Goal: Transaction & Acquisition: Purchase product/service

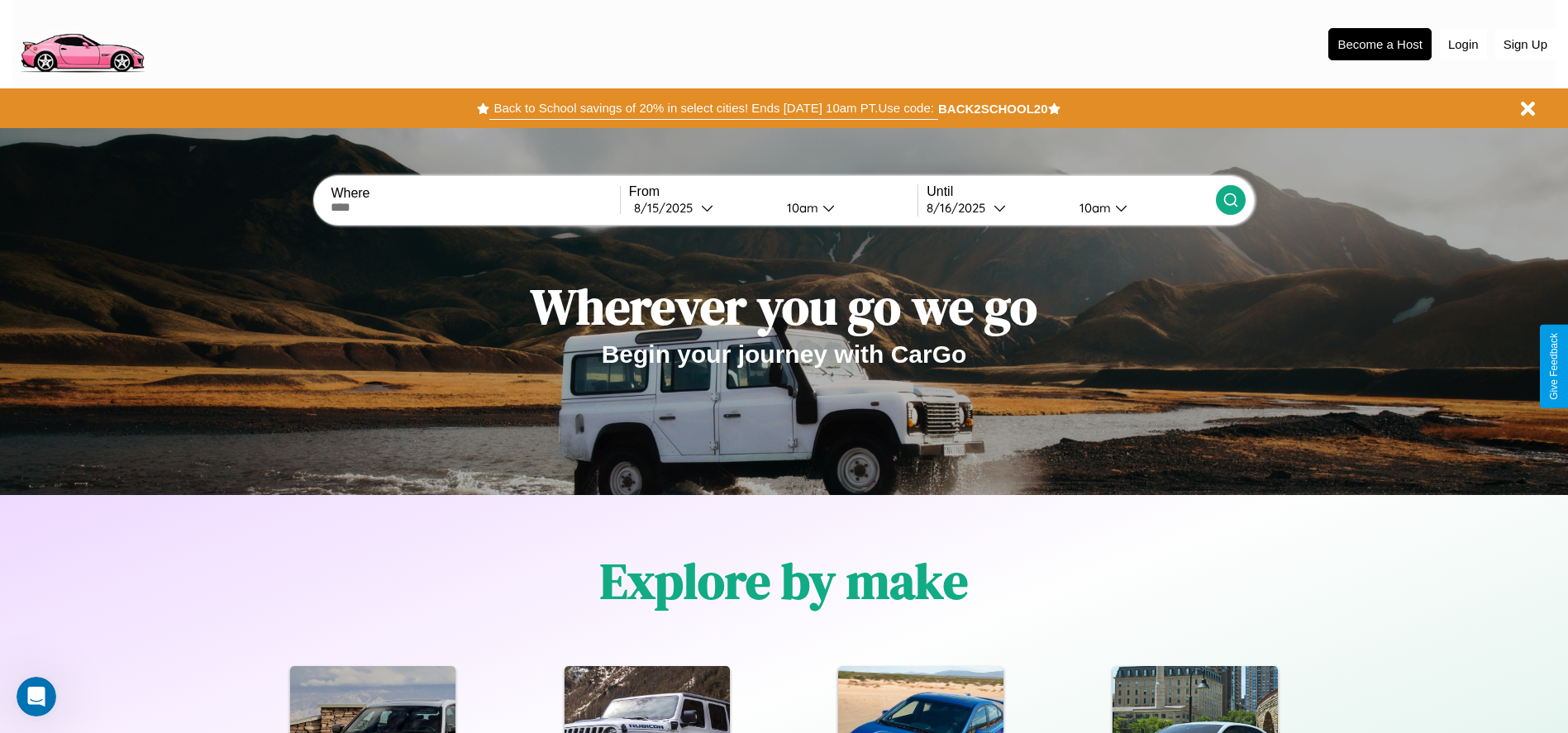
click at [714, 108] on button "Back to School savings of 20% in select cities! Ends 9/1 at 10am PT. Use code:" at bounding box center [714, 107] width 448 height 23
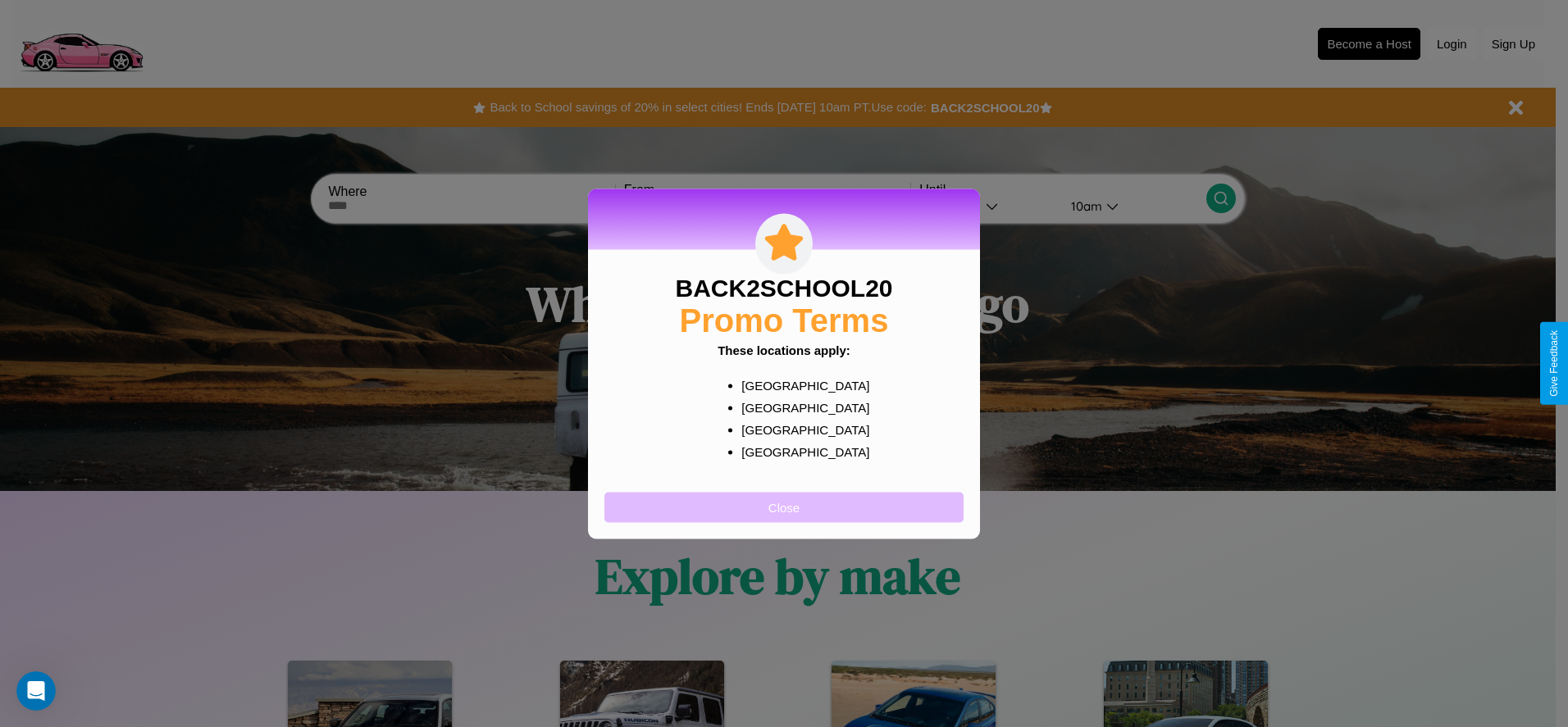
click at [784, 506] on button "Close" at bounding box center [783, 506] width 359 height 30
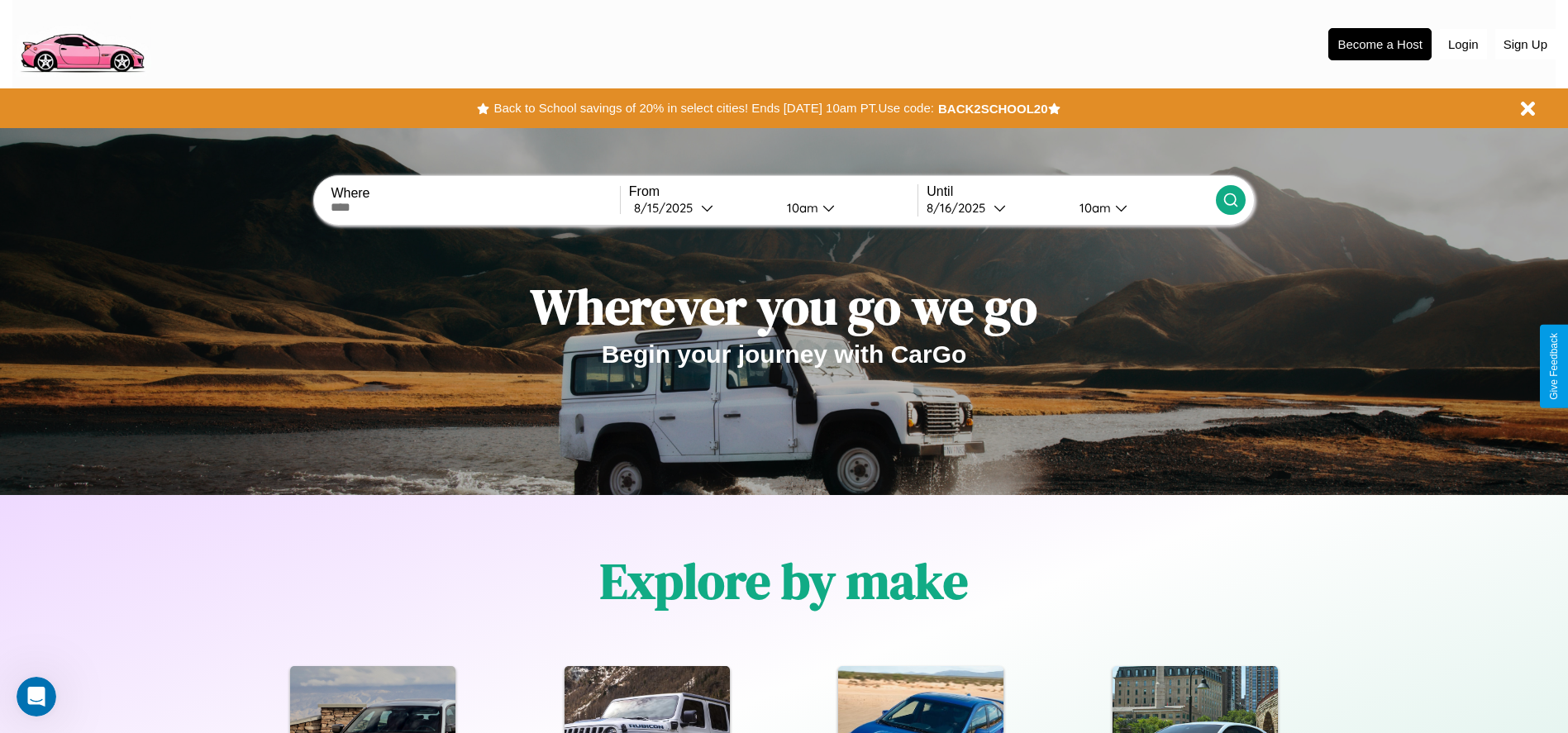
click at [475, 208] on input "text" at bounding box center [475, 207] width 289 height 13
type input "**********"
click at [701, 208] on div "8 / 15 / 2025" at bounding box center [667, 208] width 67 height 16
select select "*"
select select "****"
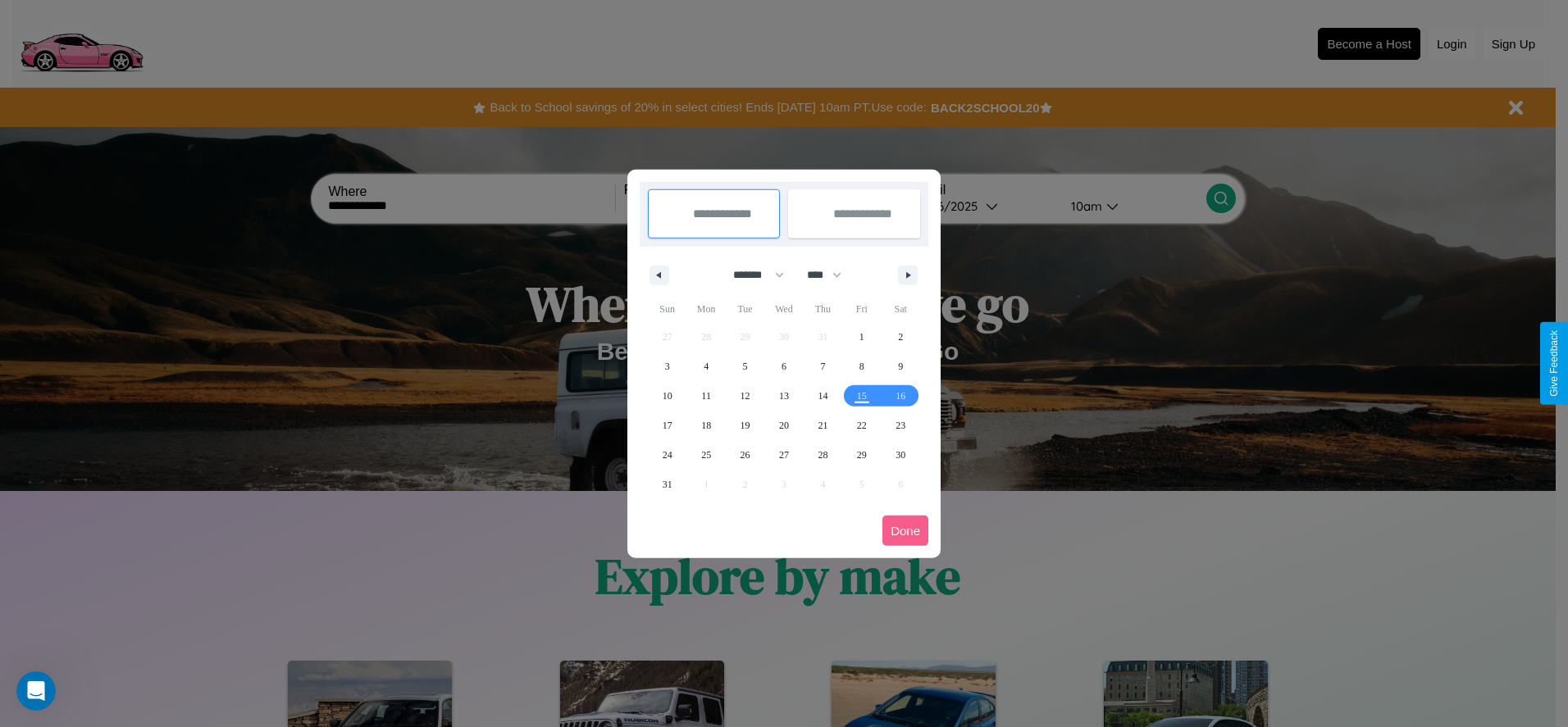
click at [751, 275] on select "******* ******** ***** ***** *** **** **** ****** ********* ******* ******** **…" at bounding box center [755, 276] width 69 height 27
select select "*"
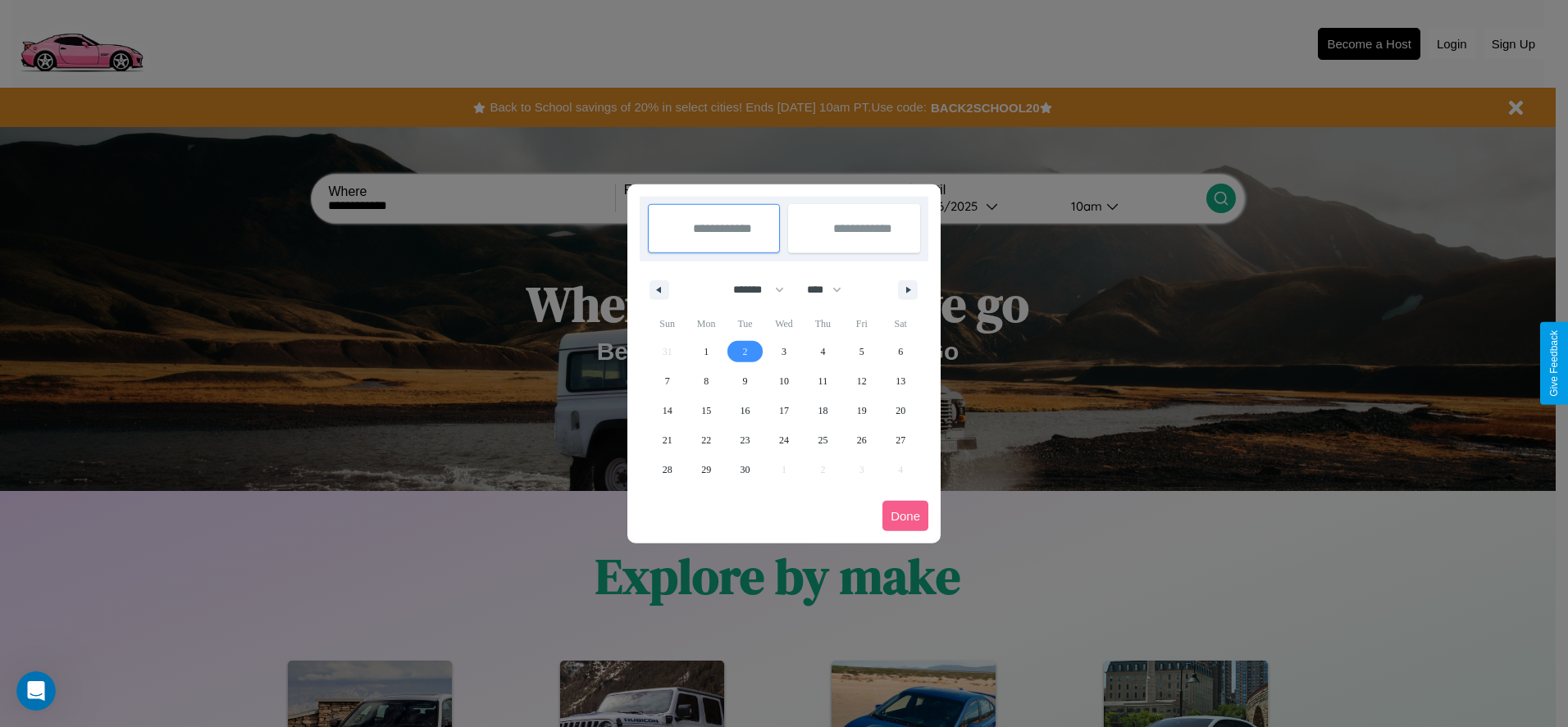
click at [745, 351] on span "2" at bounding box center [745, 352] width 5 height 29
type input "**********"
click at [861, 380] on span "12" at bounding box center [862, 381] width 10 height 29
type input "**********"
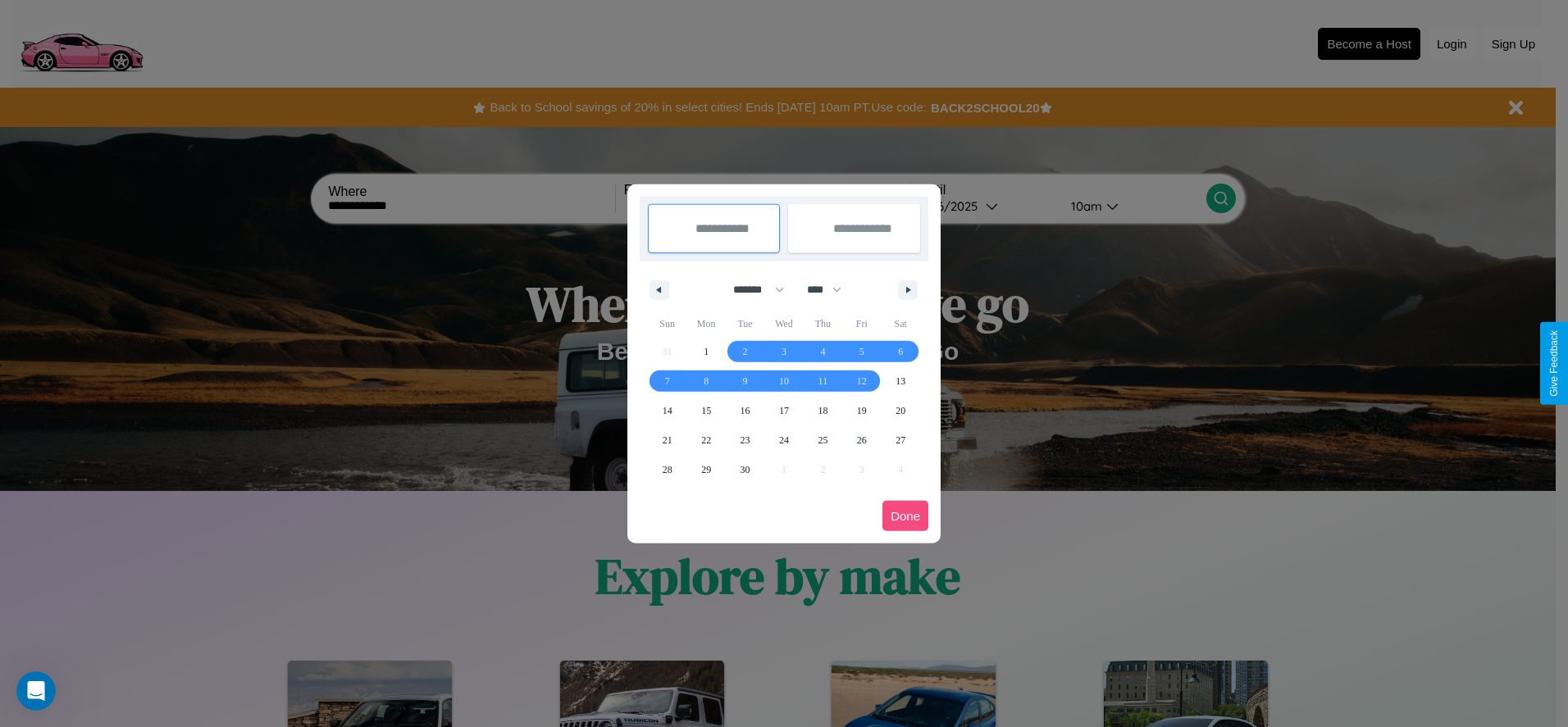
click at [905, 516] on button "Done" at bounding box center [905, 516] width 46 height 30
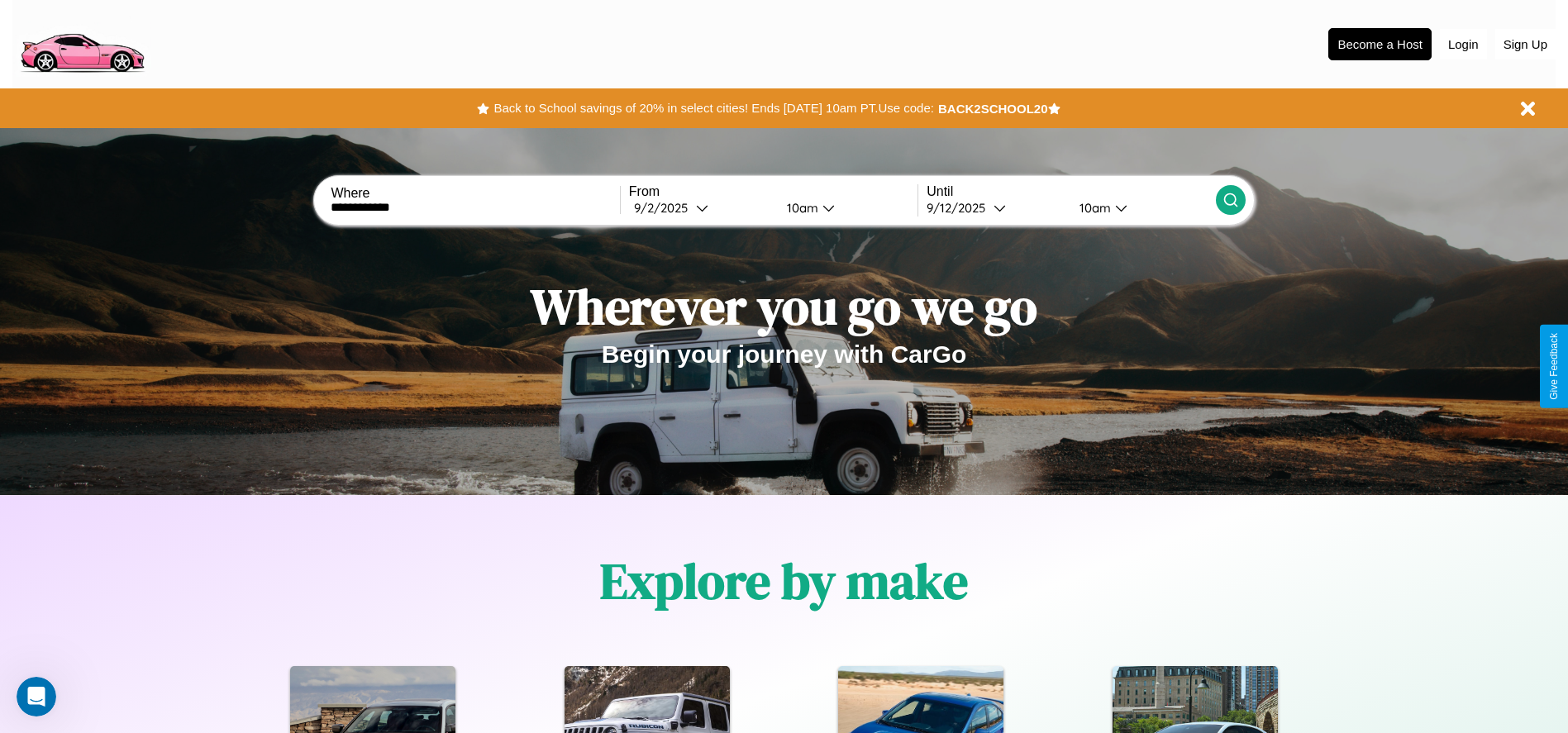
click at [1230, 200] on icon at bounding box center [1231, 200] width 17 height 17
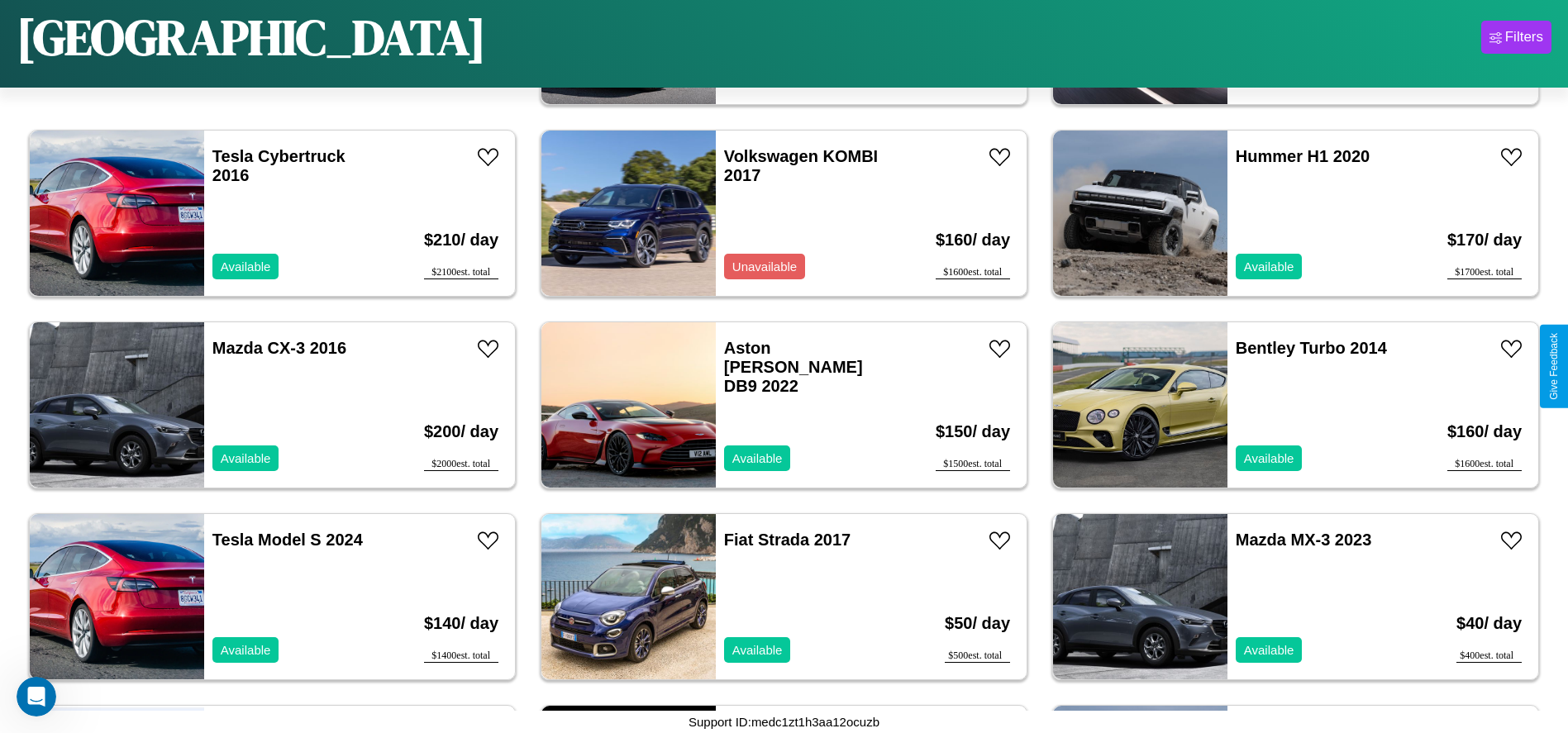
scroll to position [184, 0]
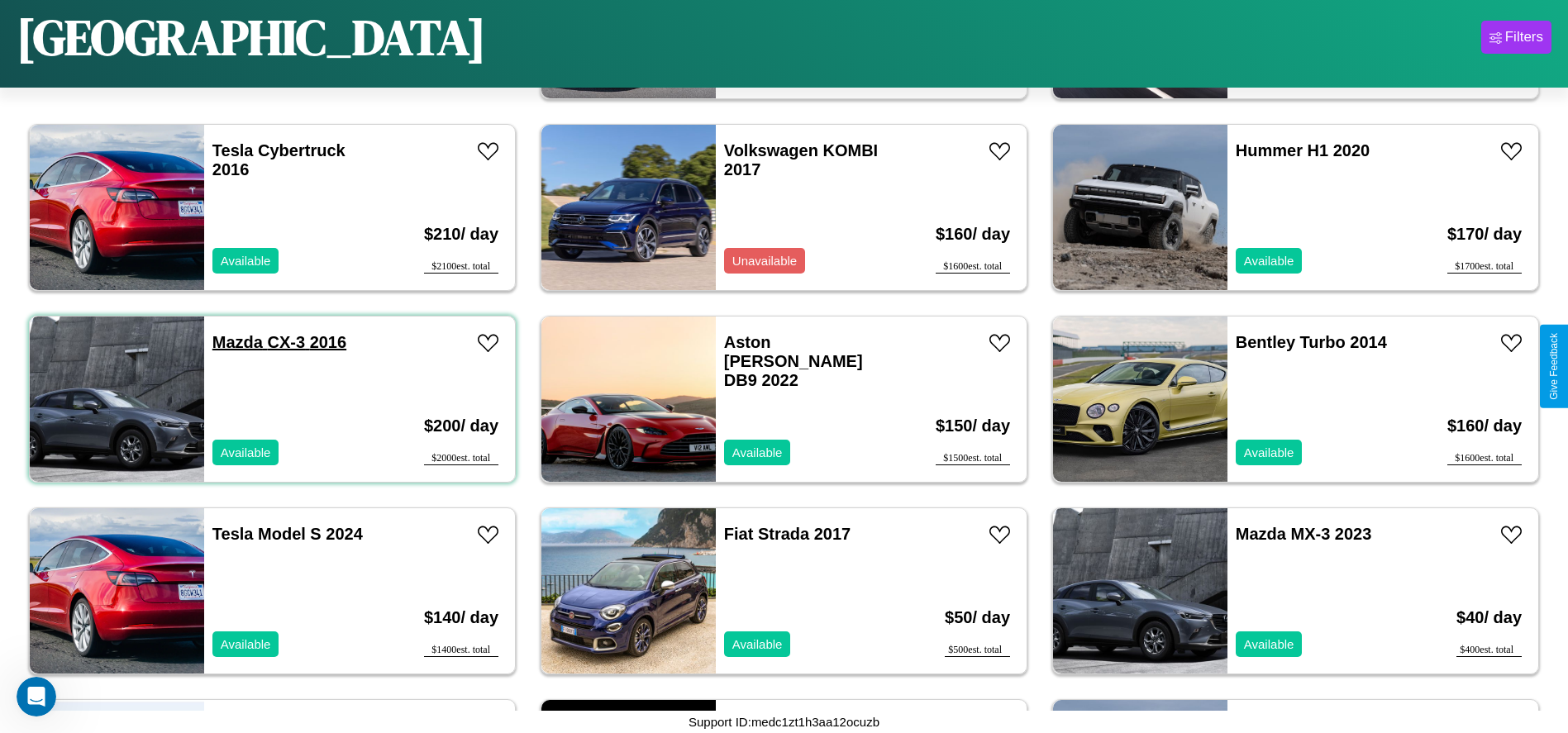
click at [236, 342] on link "Mazda CX-3 2016" at bounding box center [280, 342] width 134 height 18
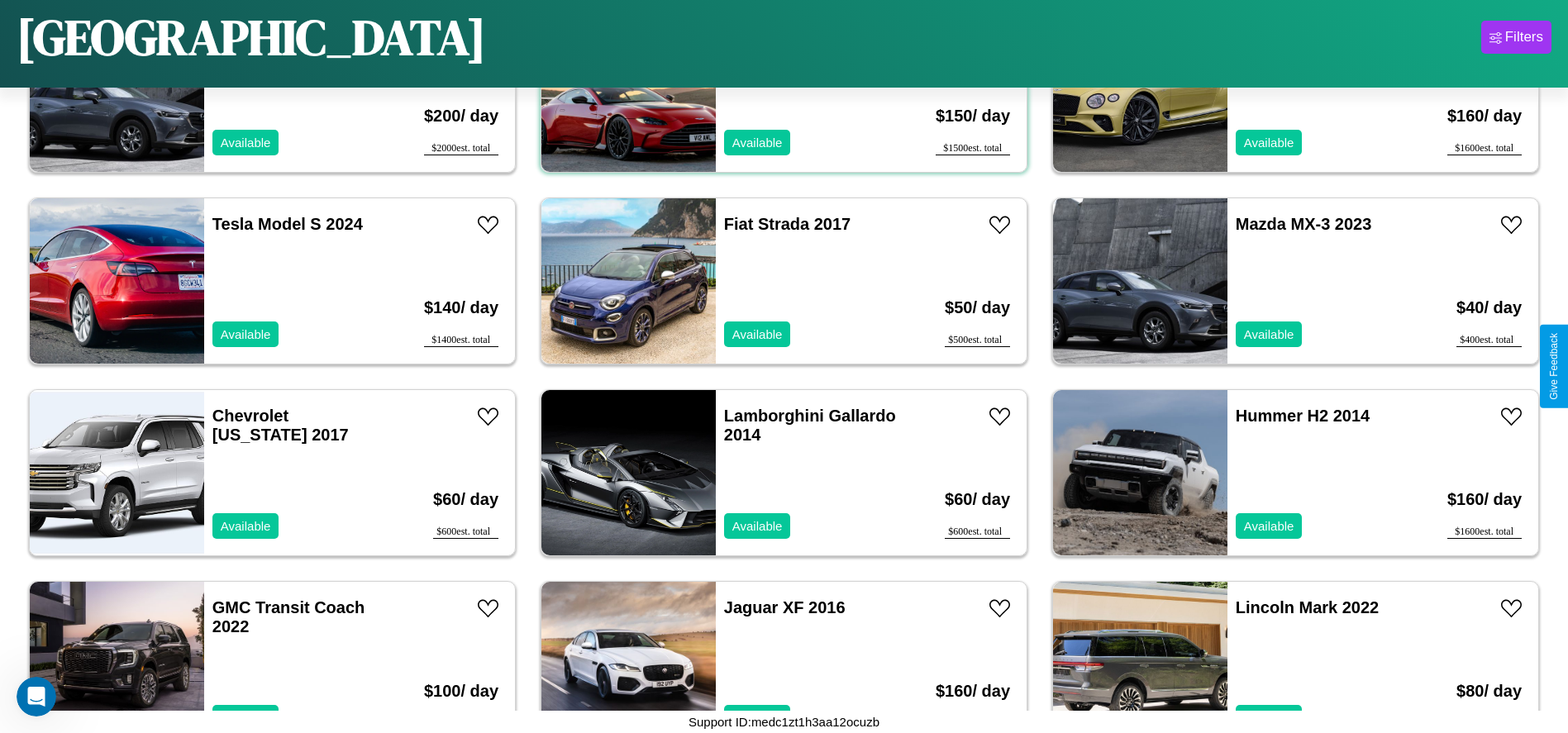
scroll to position [567, 0]
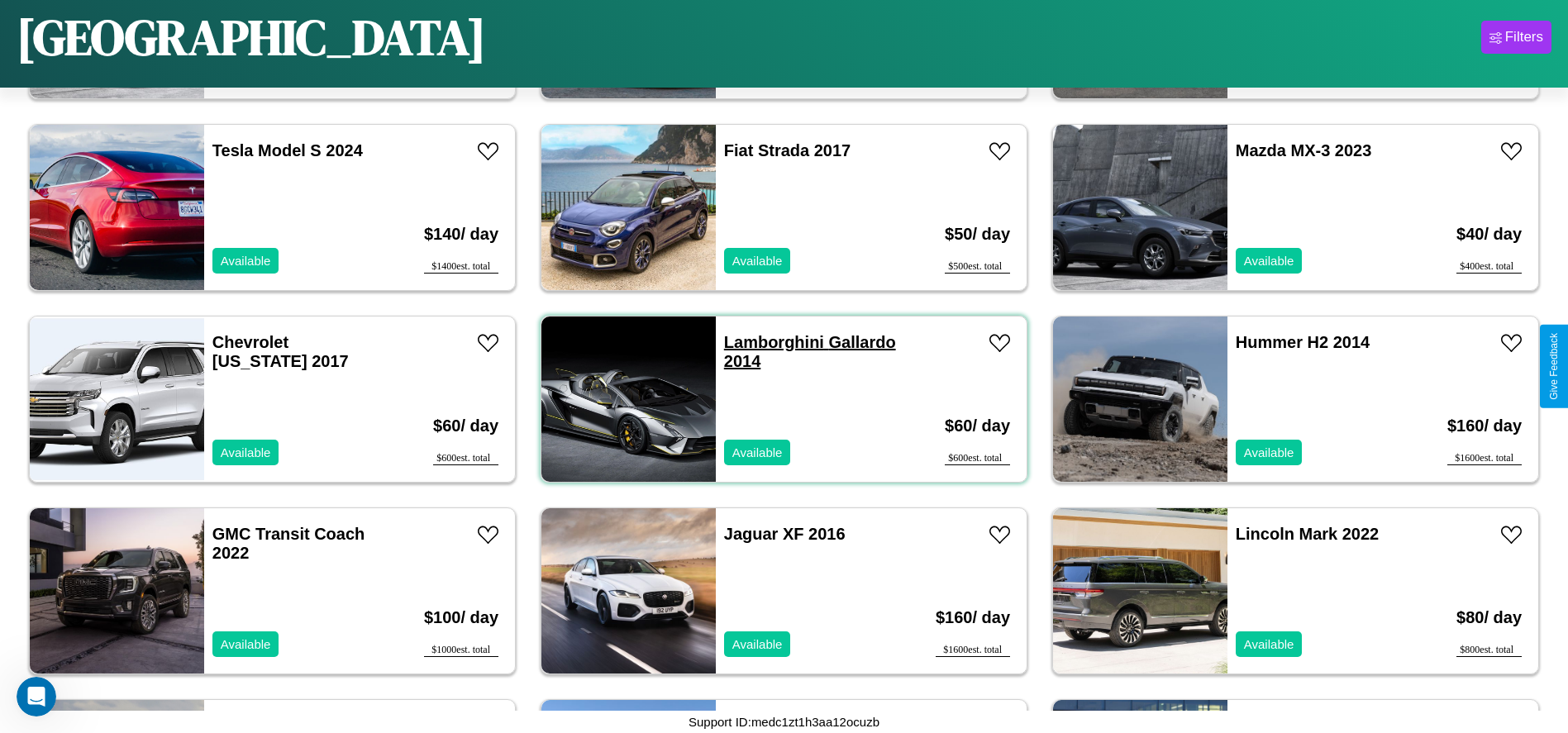
click at [768, 342] on link "Lamborghini Gallardo 2014" at bounding box center [810, 352] width 171 height 37
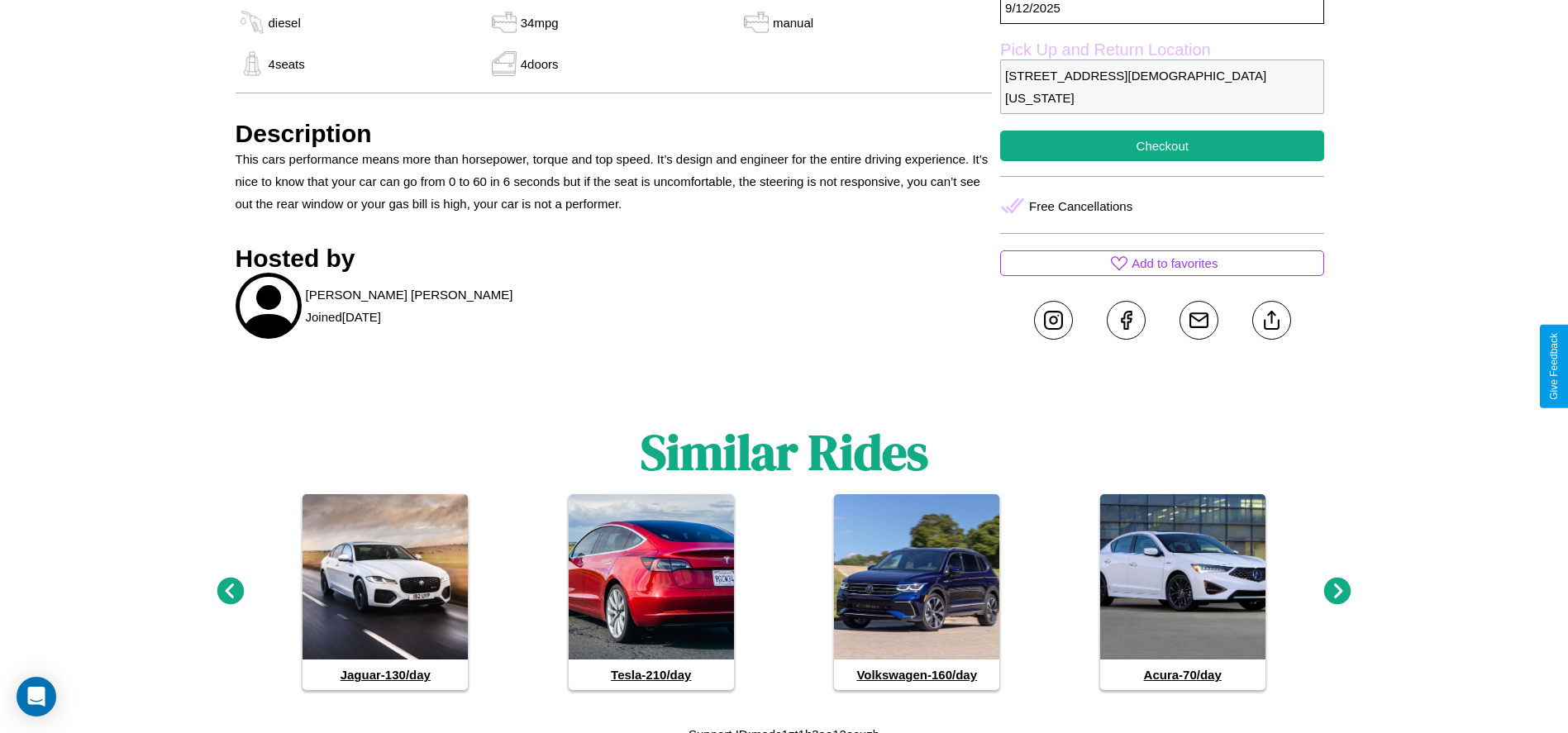
scroll to position [682, 0]
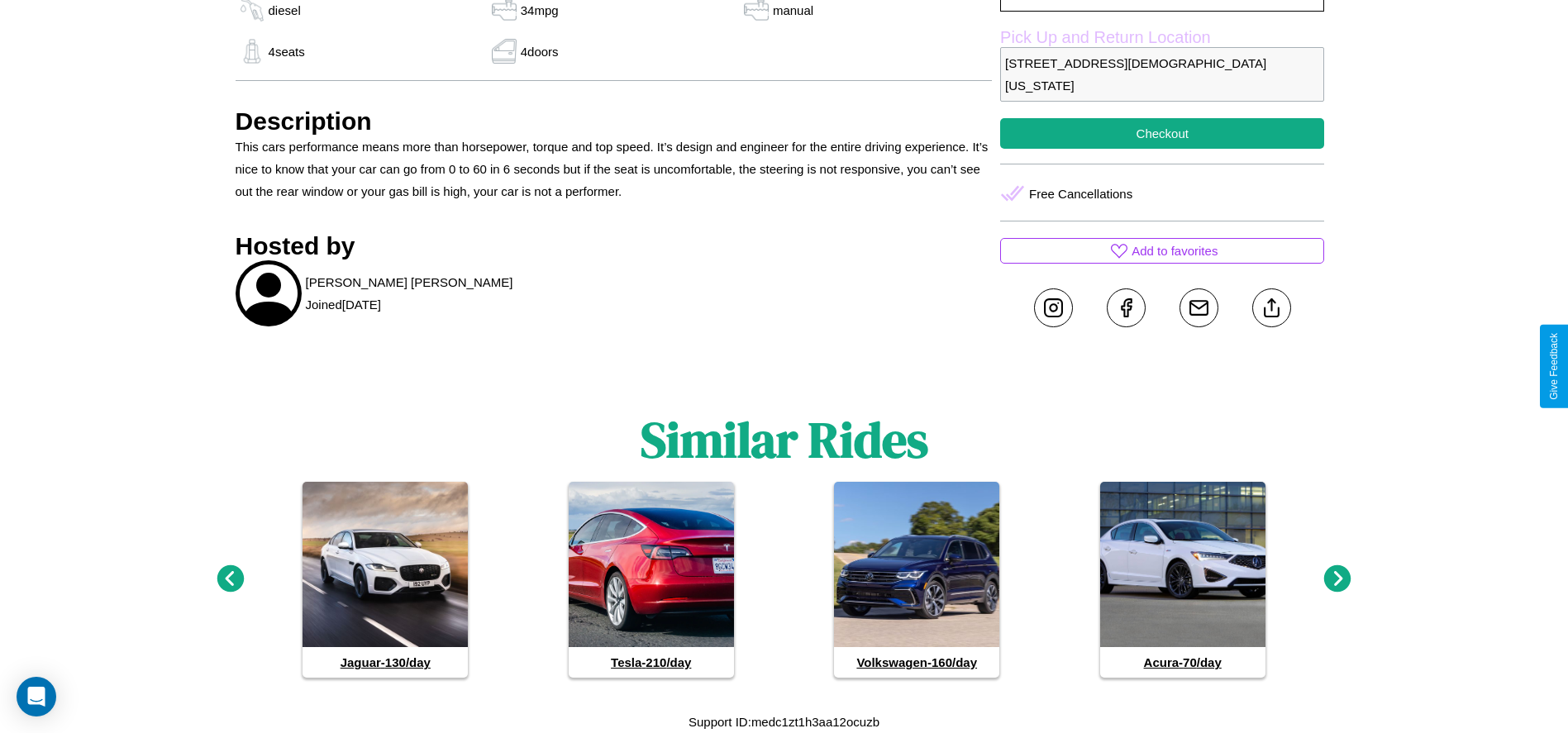
click at [1337, 579] on icon at bounding box center [1338, 579] width 28 height 28
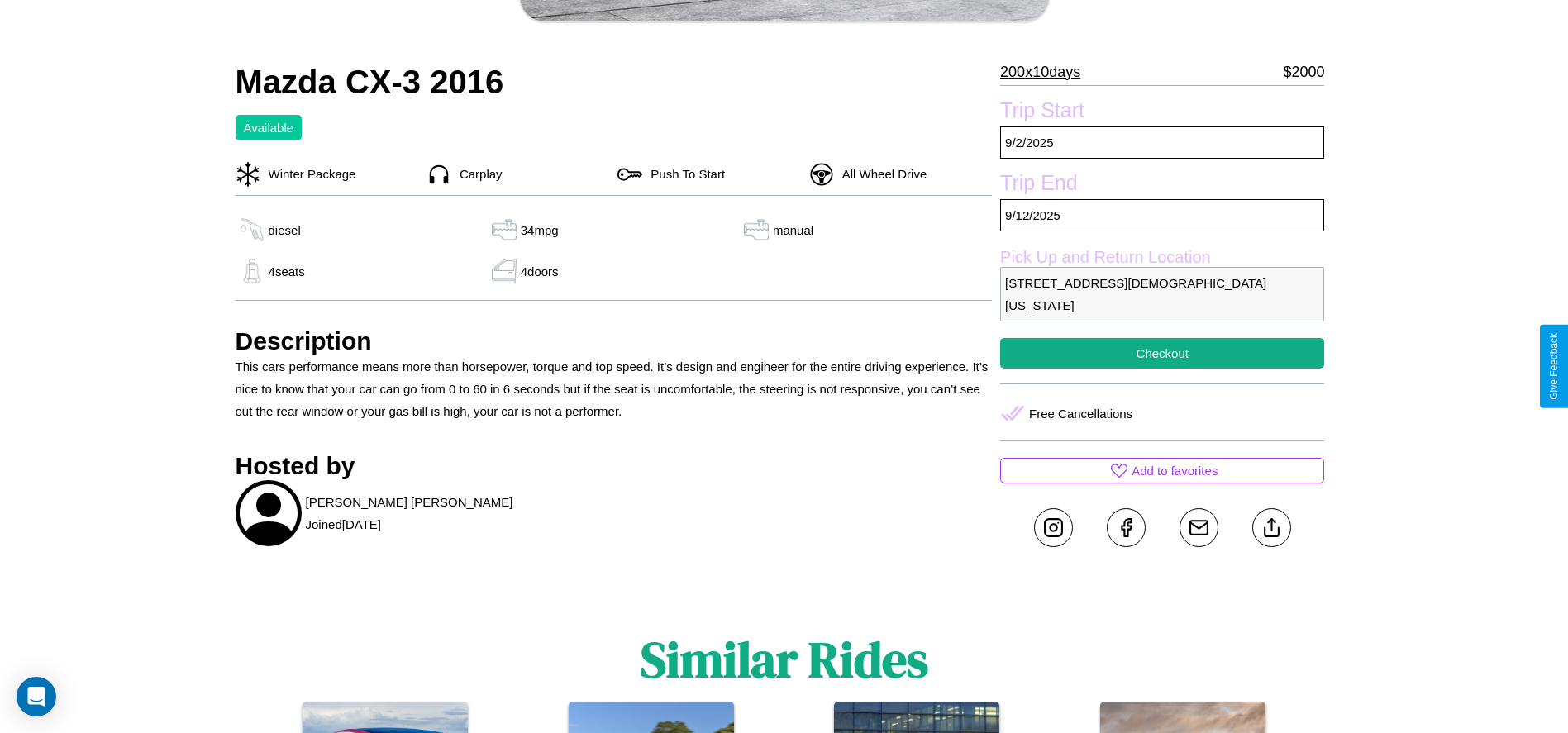
scroll to position [448, 0]
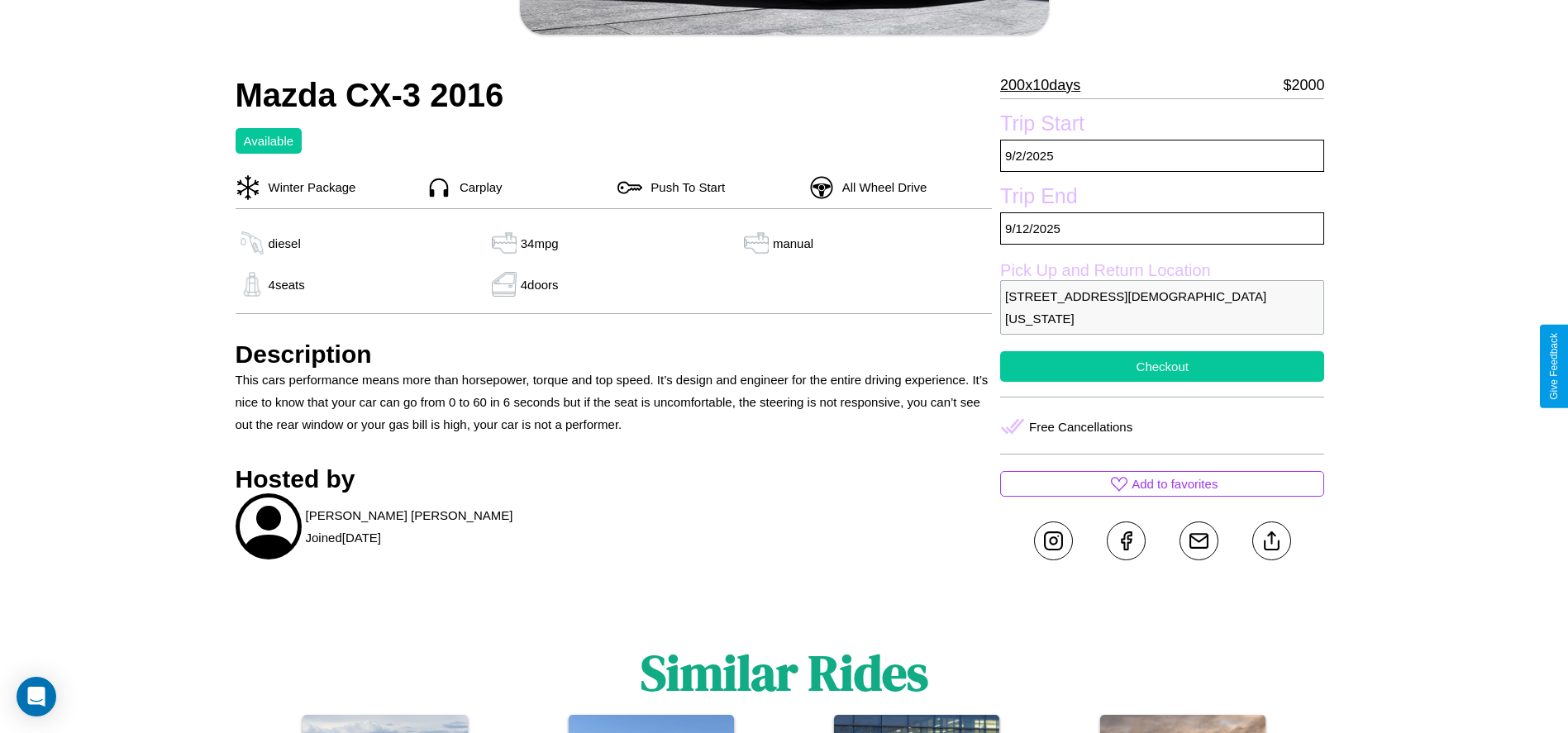
click at [1162, 366] on button "Checkout" at bounding box center [1162, 366] width 324 height 31
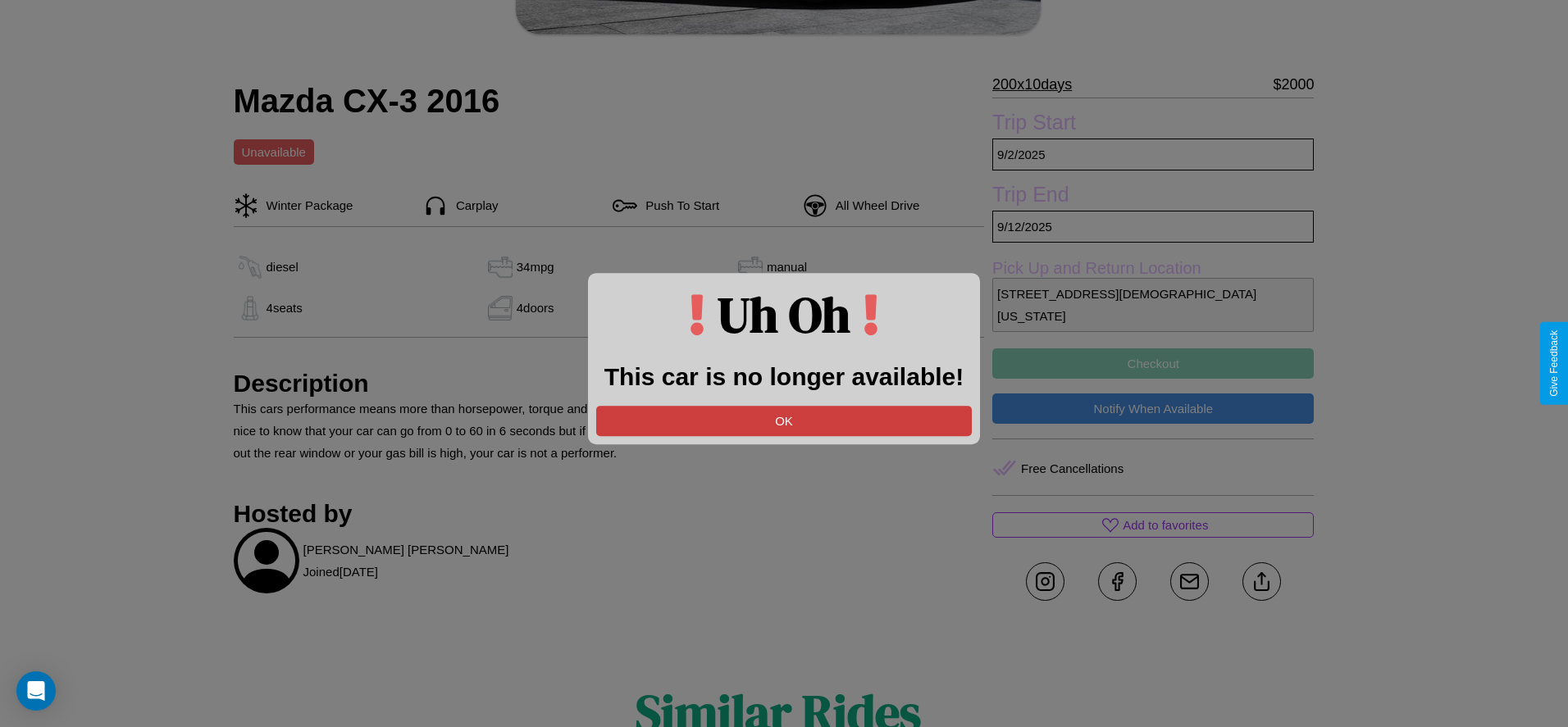
click at [784, 420] on button "OK" at bounding box center [784, 420] width 375 height 30
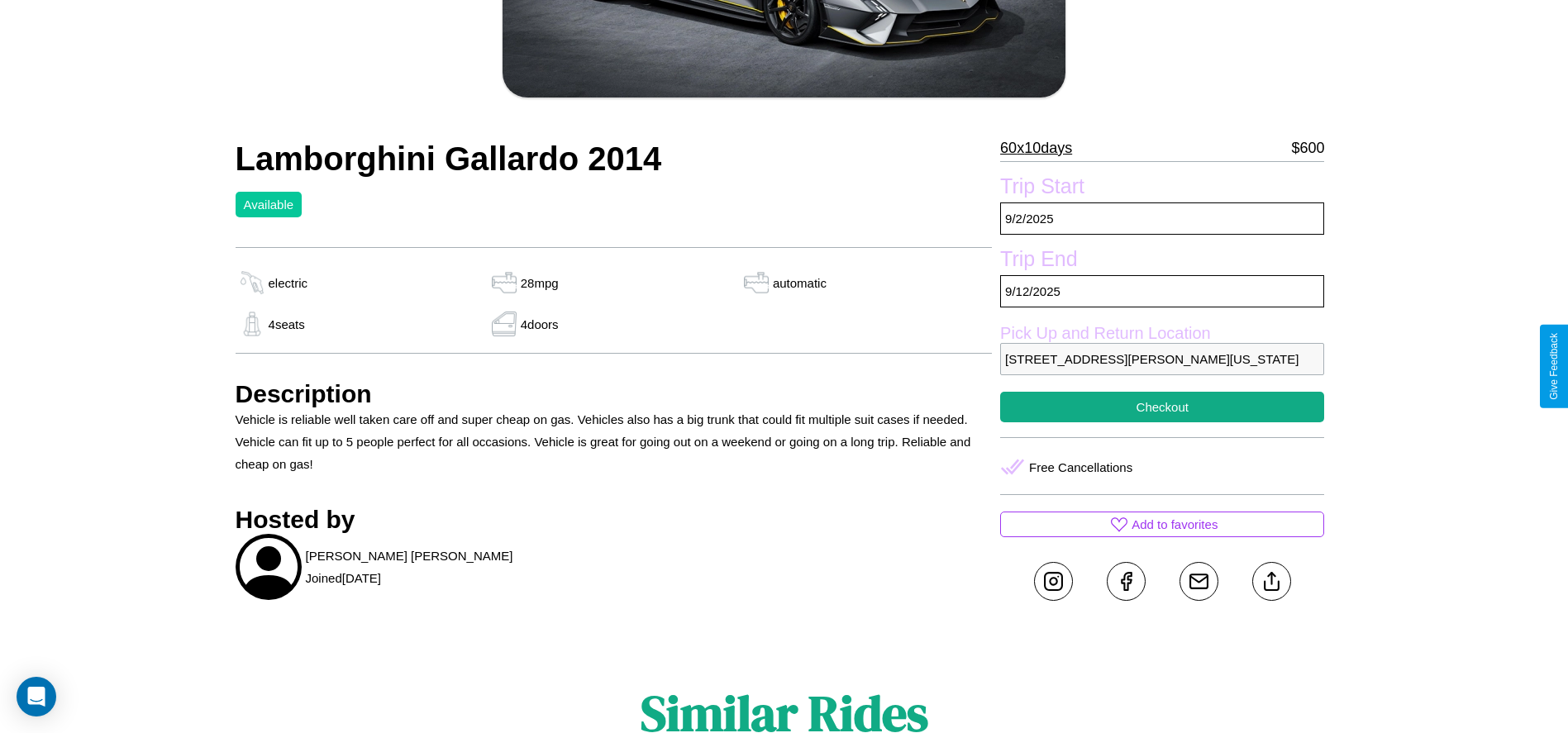
scroll to position [488, 0]
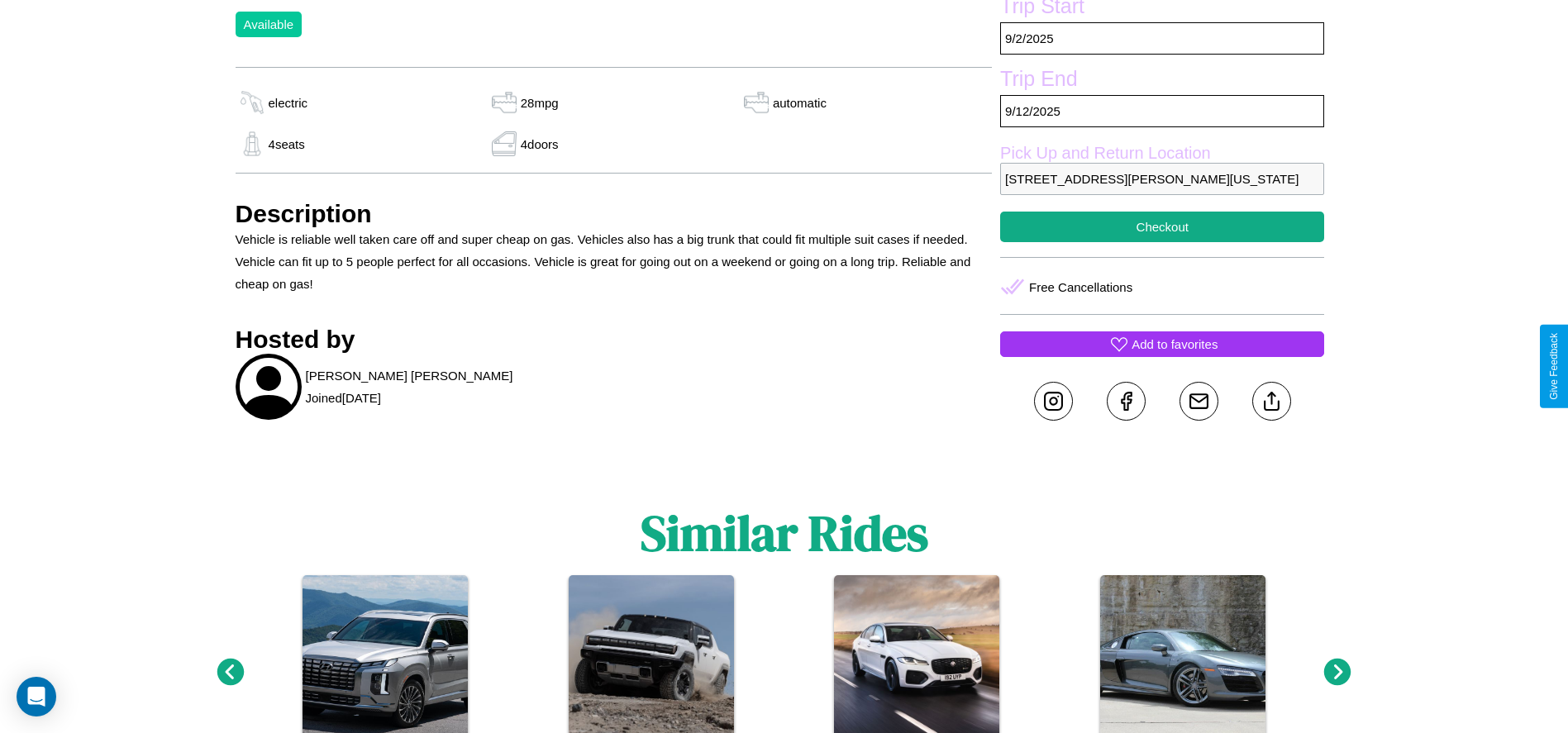
click at [1162, 356] on p "Add to favorites" at bounding box center [1174, 344] width 86 height 23
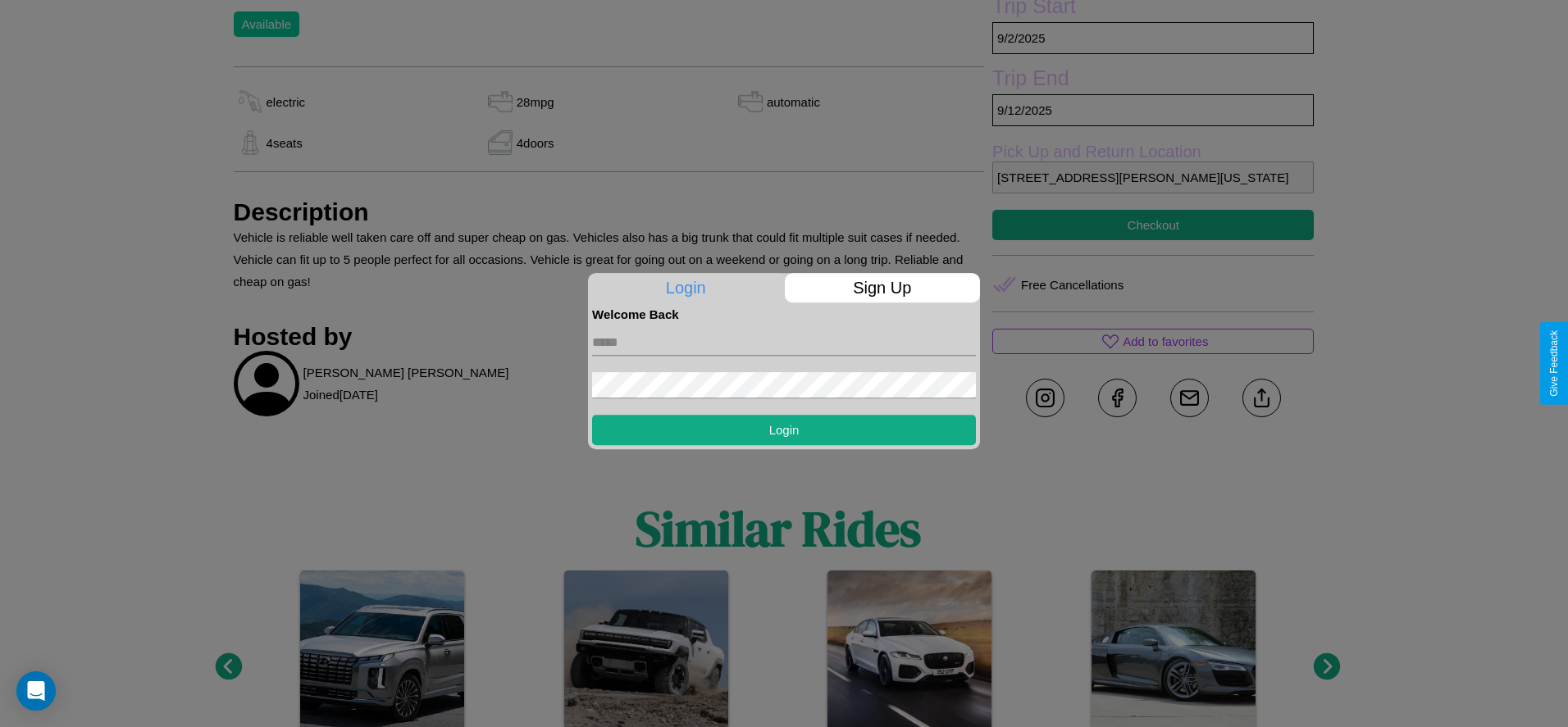
click at [784, 342] on input "text" at bounding box center [784, 342] width 384 height 26
type input "**********"
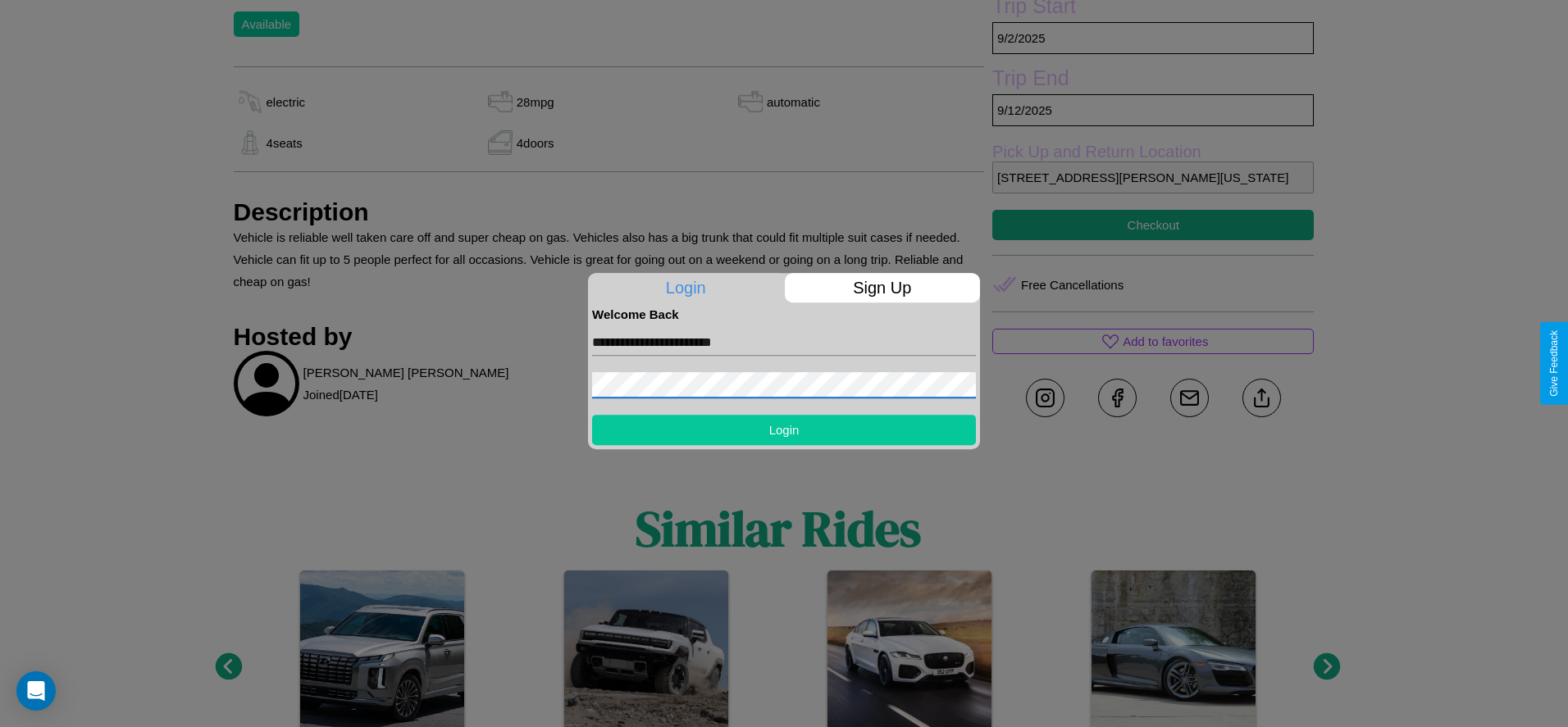
click at [784, 430] on button "Login" at bounding box center [784, 429] width 384 height 30
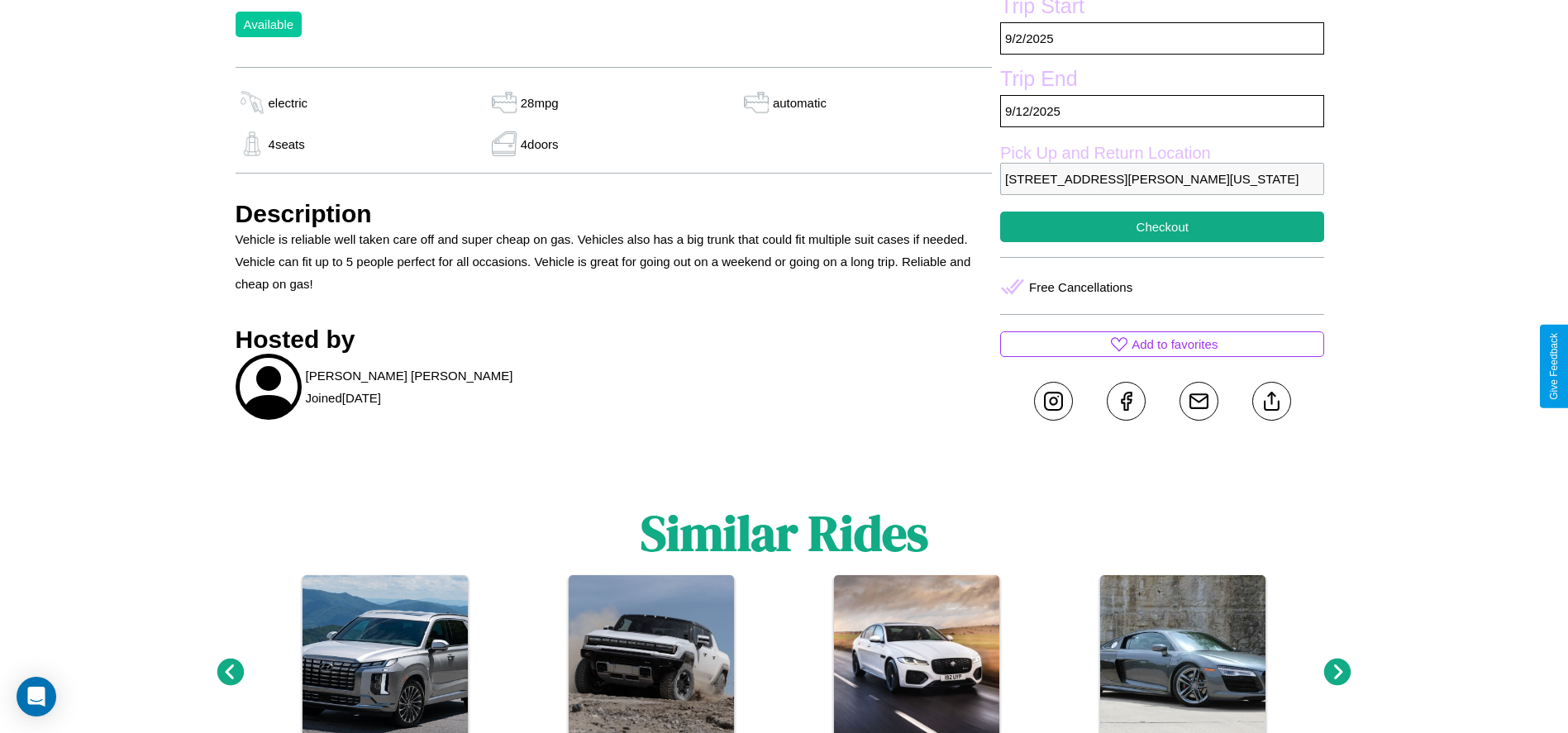
scroll to position [370, 0]
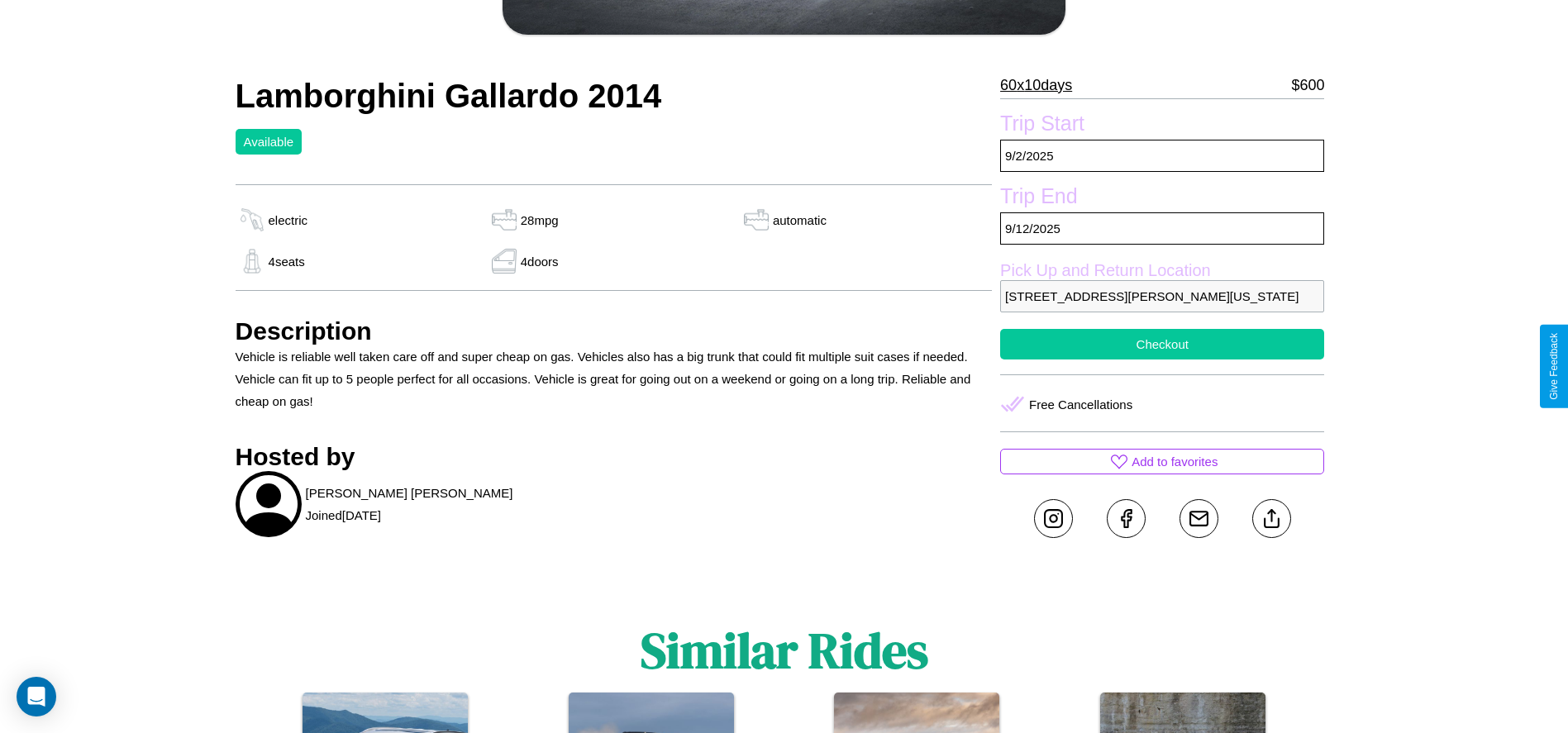
click at [1162, 360] on button "Checkout" at bounding box center [1162, 344] width 324 height 31
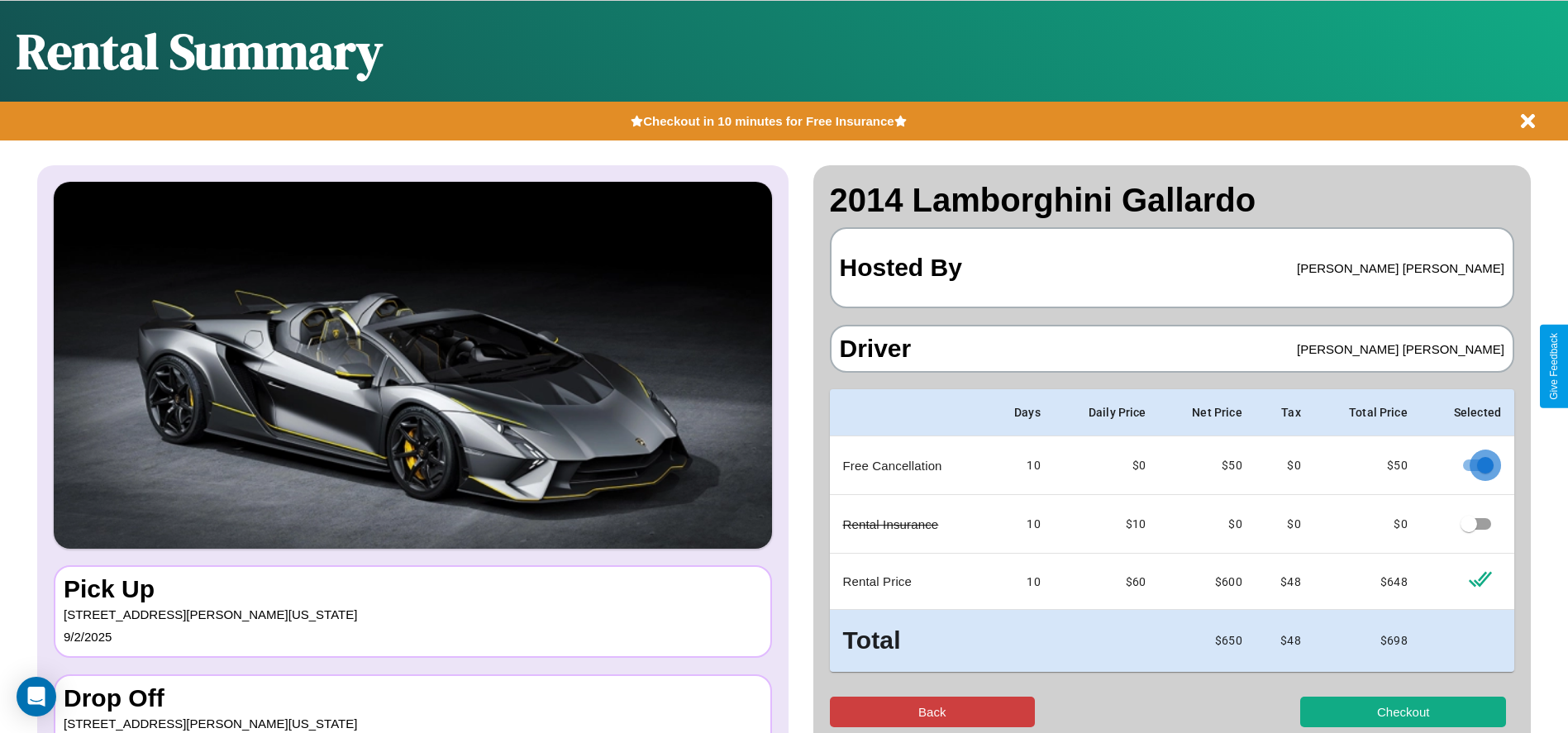
click at [931, 711] on button "Back" at bounding box center [932, 711] width 206 height 31
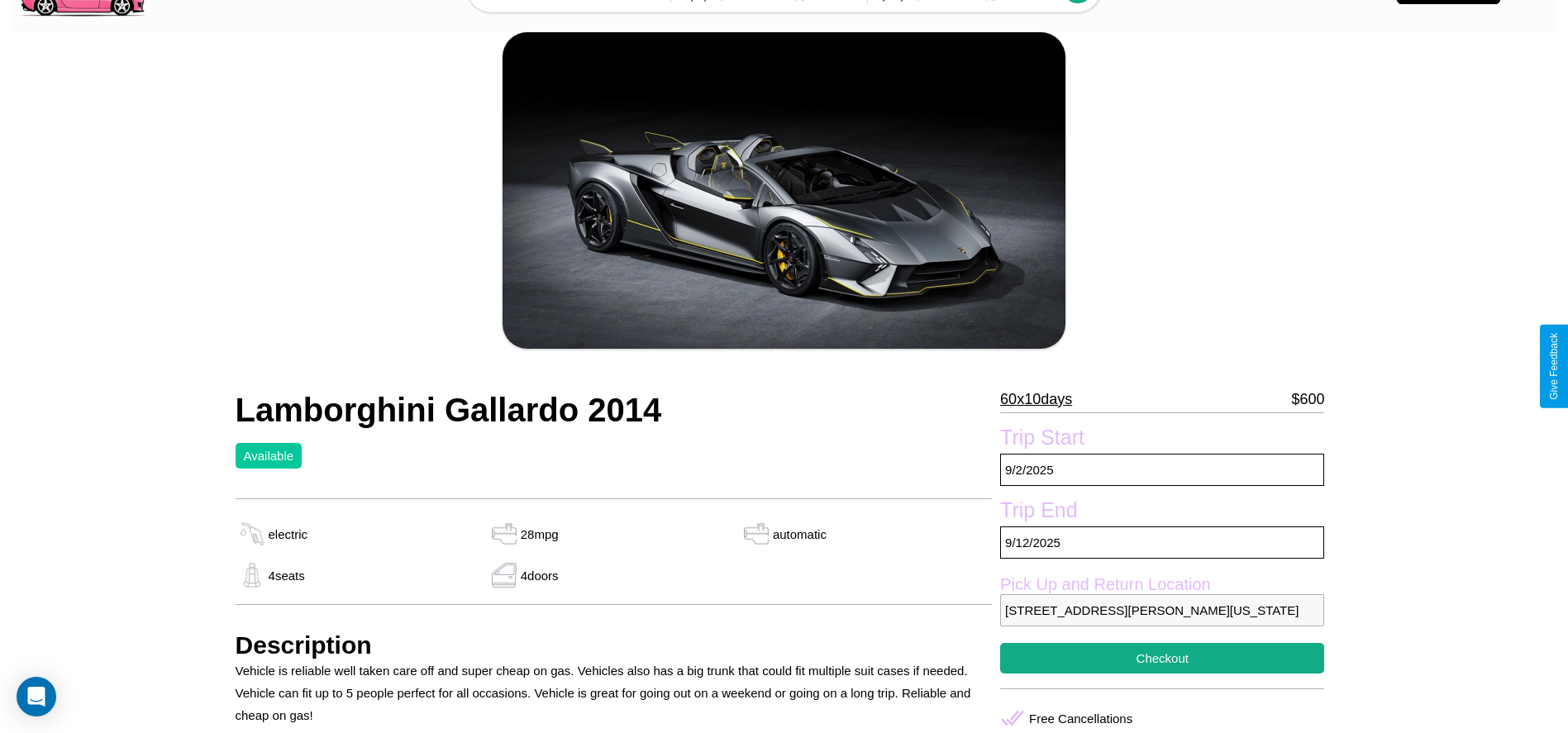
scroll to position [90, 0]
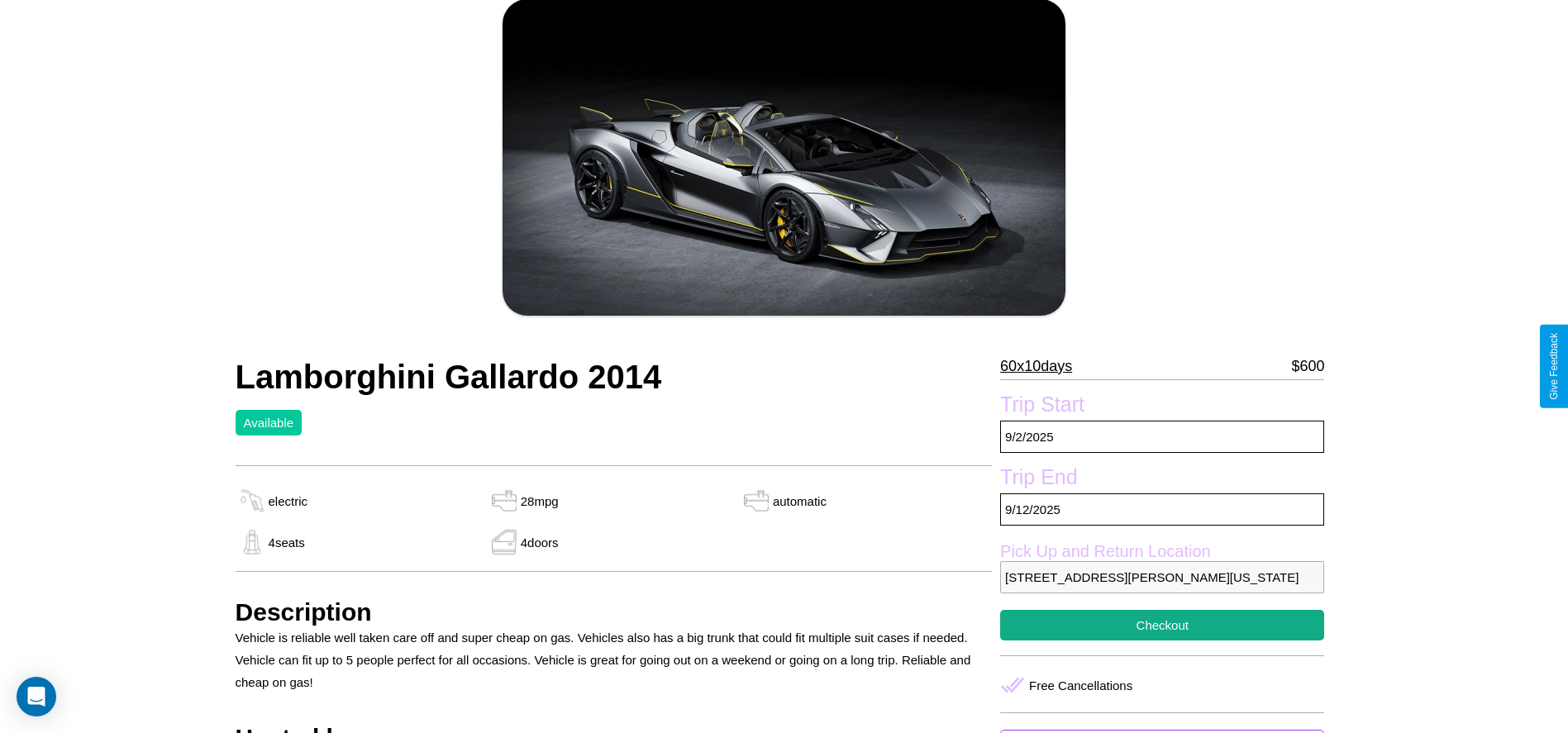
click at [1043, 366] on p "60 x 10 days" at bounding box center [1036, 366] width 72 height 27
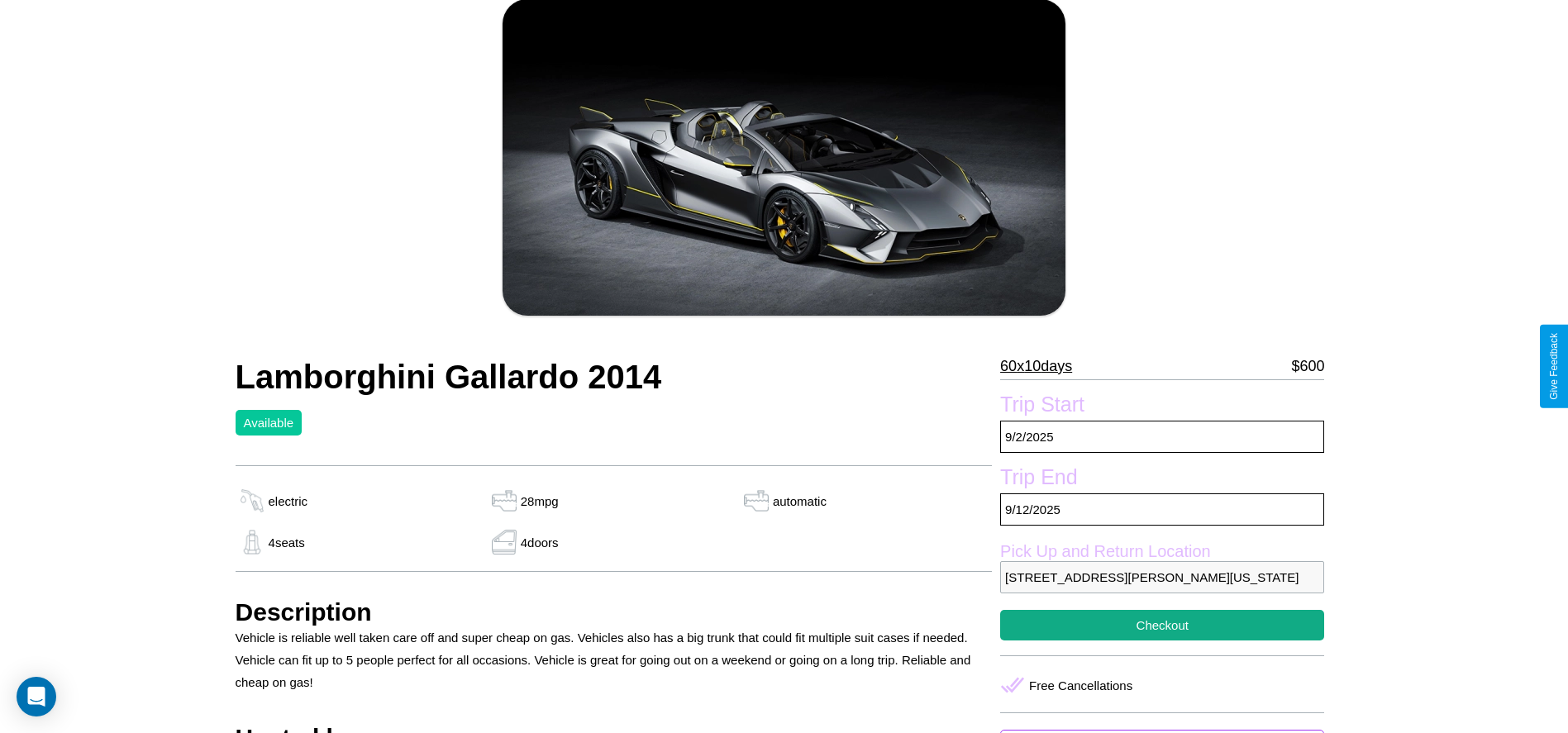
click at [1043, 366] on p "60 x 10 days" at bounding box center [1036, 366] width 72 height 27
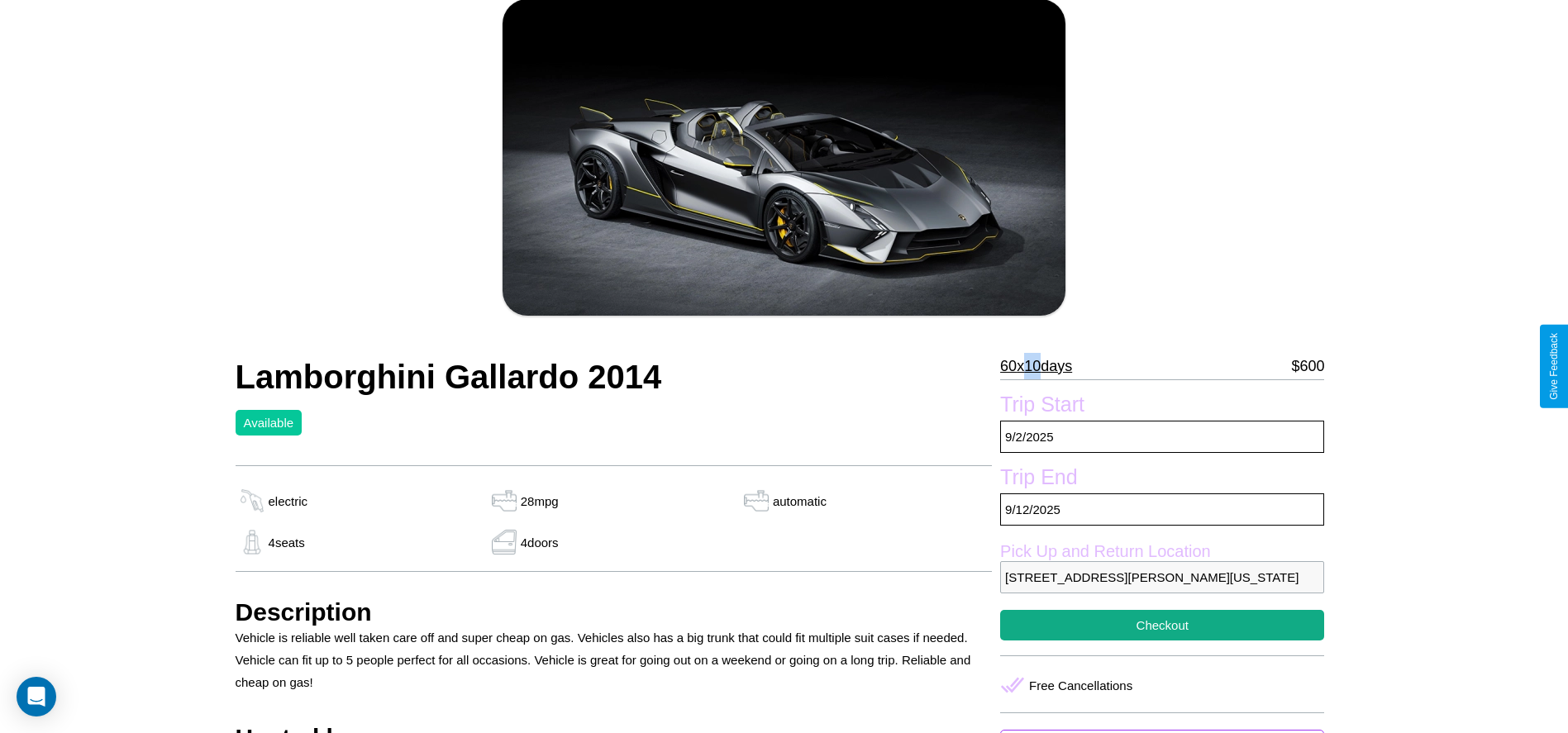
click at [1043, 366] on p "60 x 10 days" at bounding box center [1036, 366] width 72 height 27
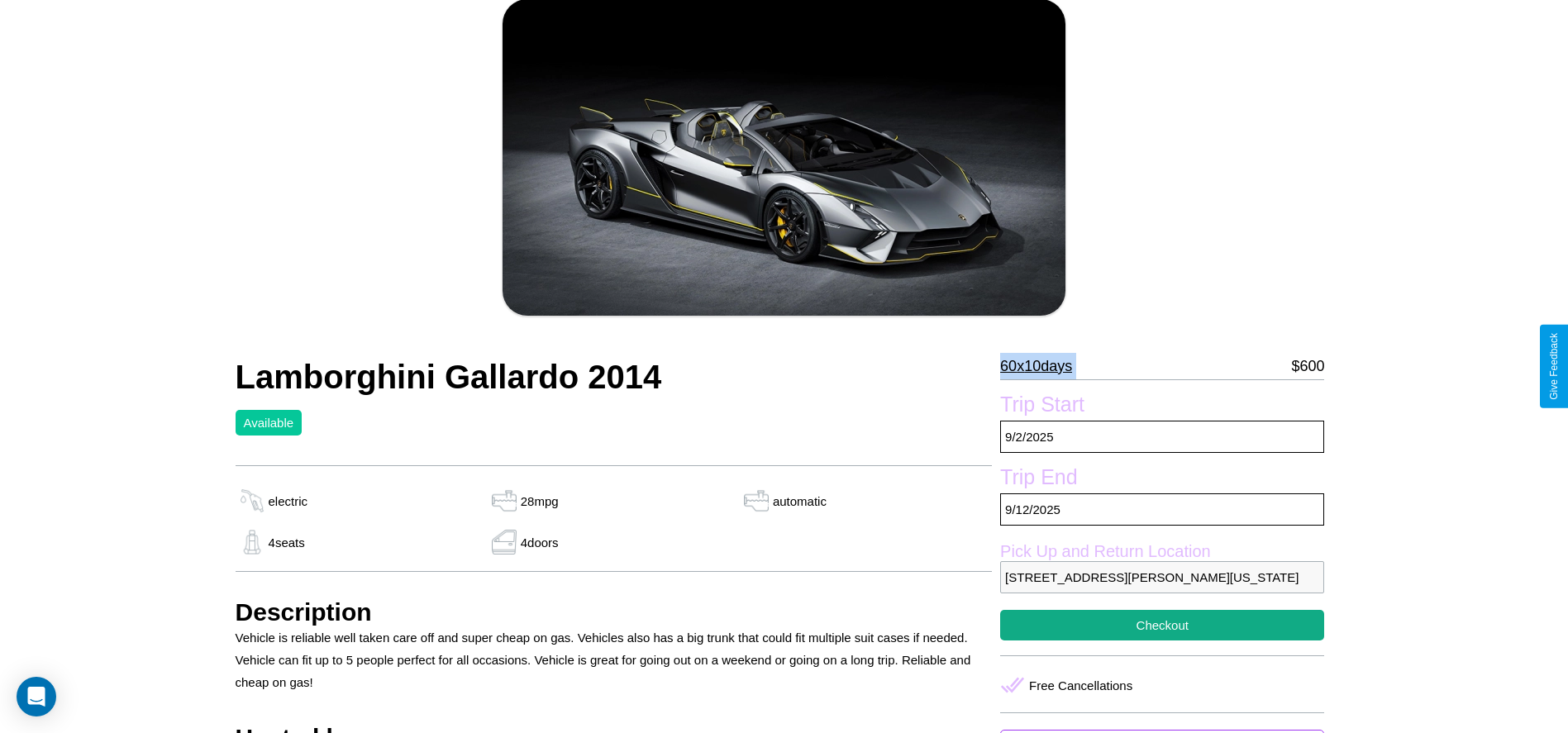
click at [1043, 366] on p "60 x 10 days" at bounding box center [1036, 366] width 72 height 27
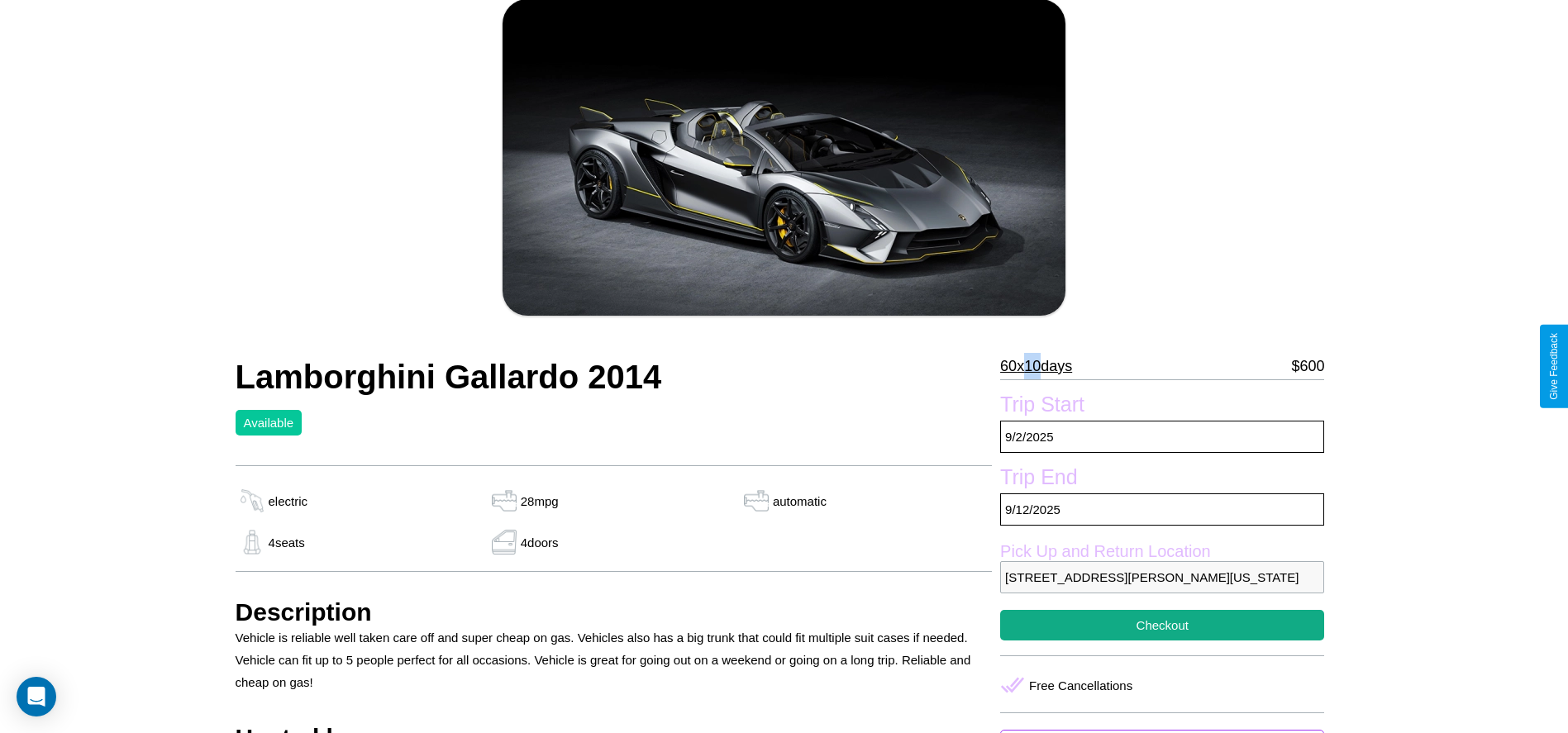
click at [1043, 366] on p "60 x 10 days" at bounding box center [1036, 366] width 72 height 27
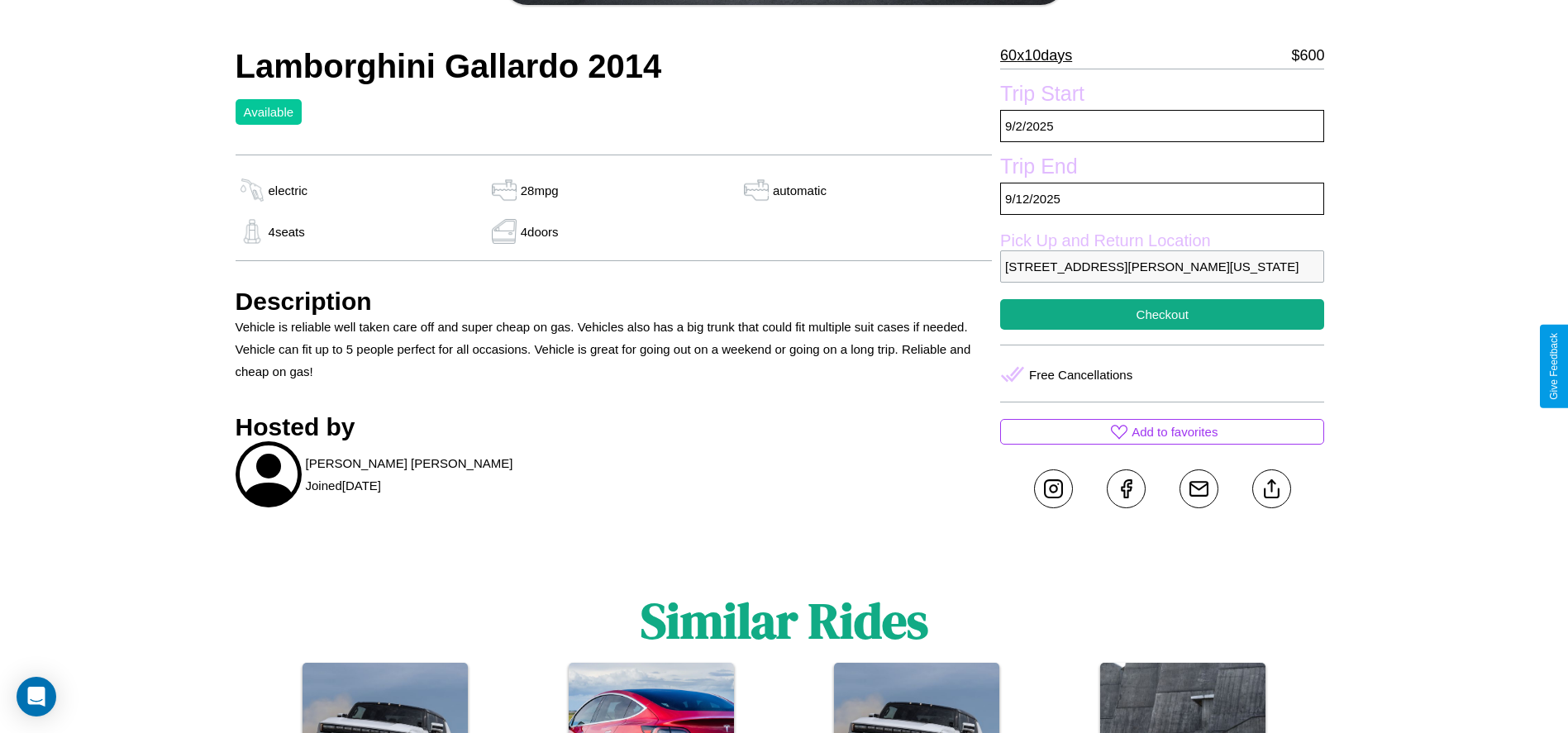
scroll to position [603, 0]
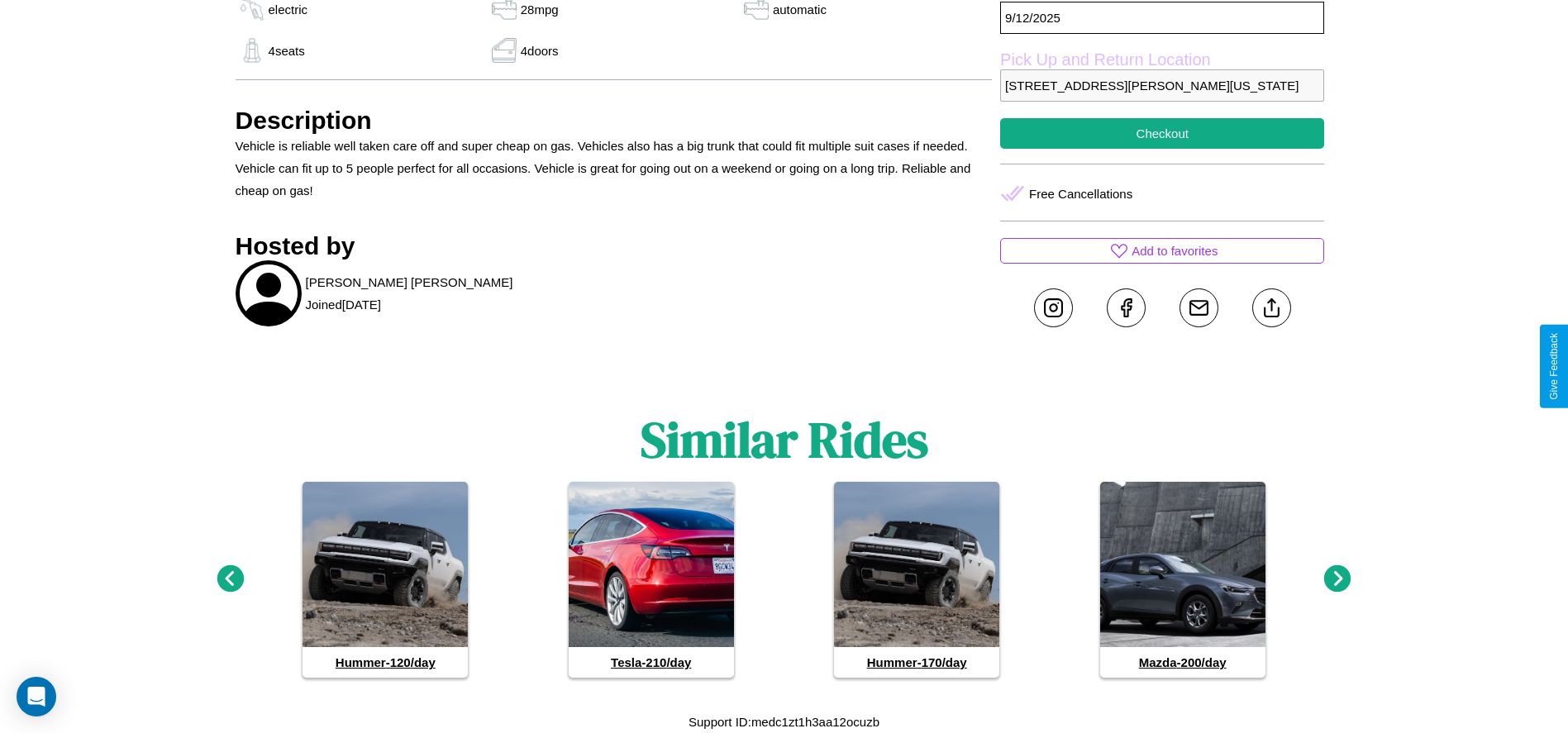
click at [1337, 579] on icon at bounding box center [1338, 579] width 28 height 28
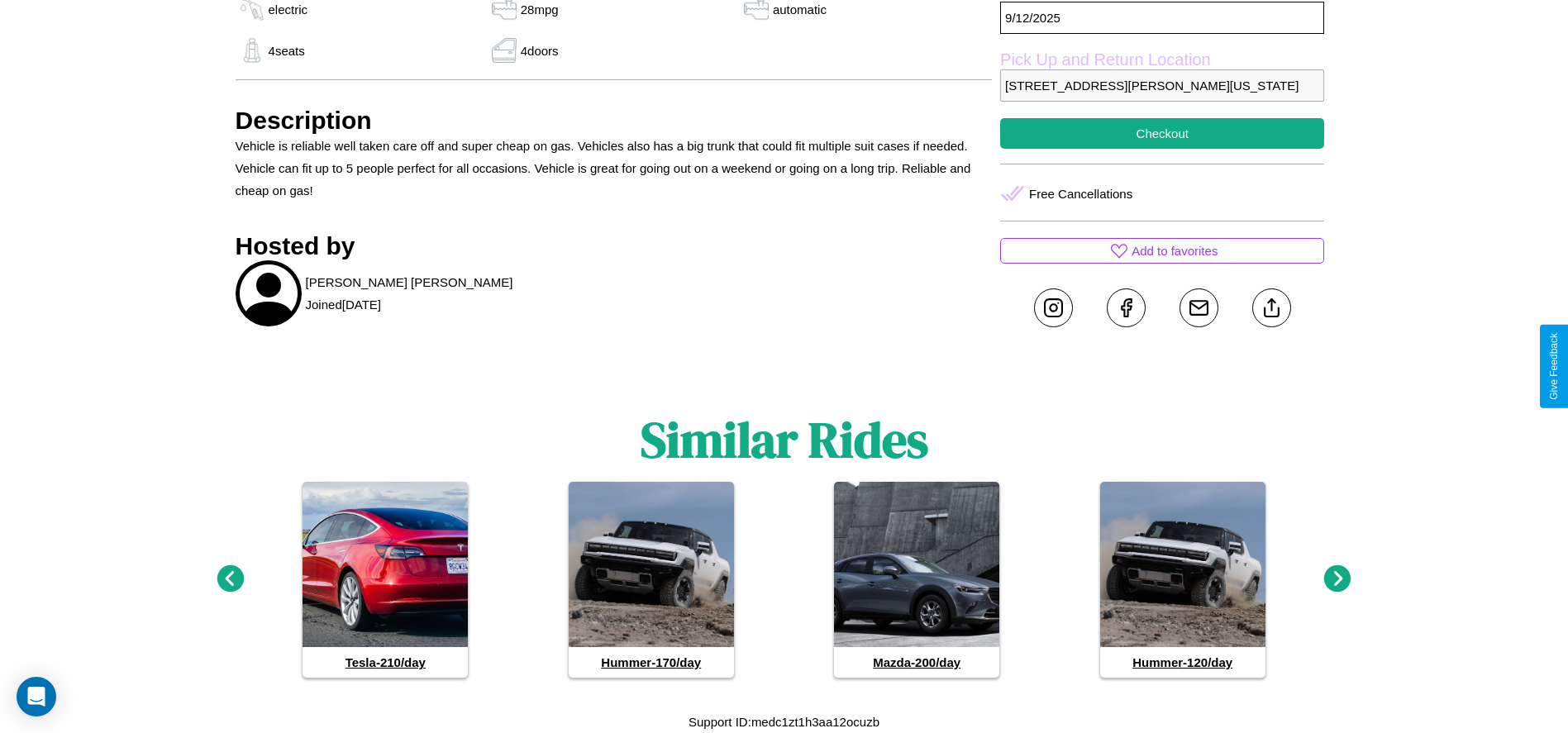
scroll to position [545, 0]
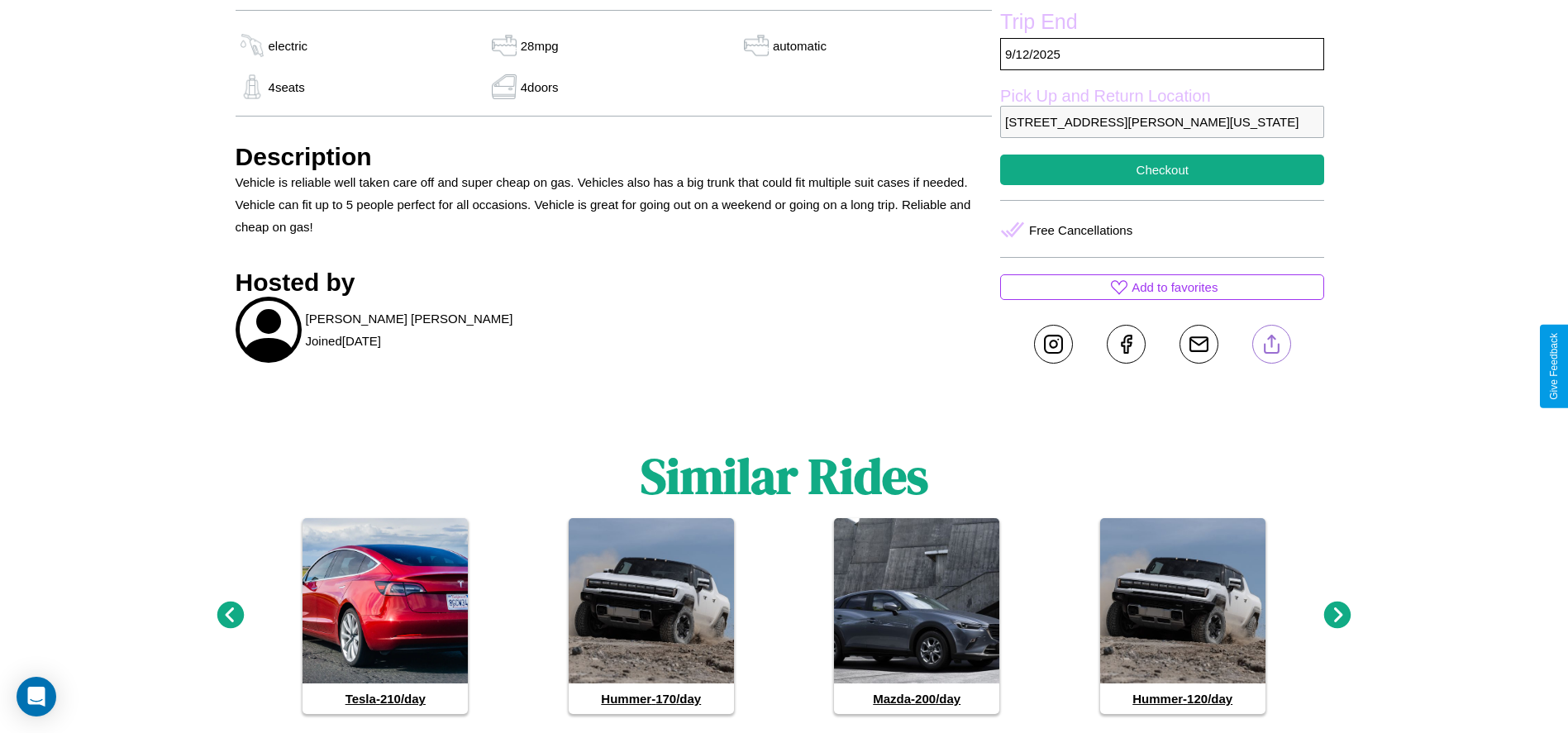
click at [1271, 347] on line at bounding box center [1271, 342] width 0 height 12
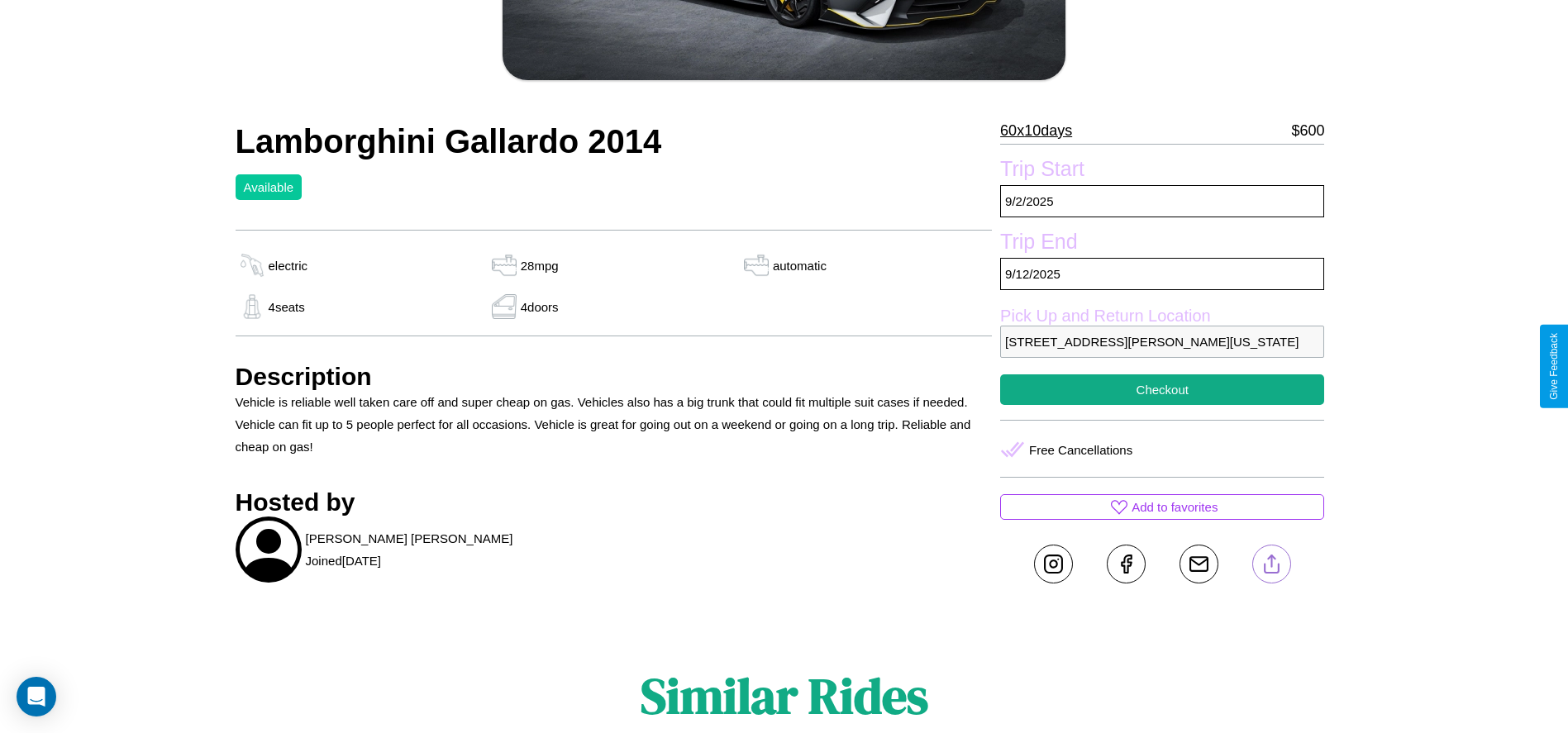
scroll to position [311, 0]
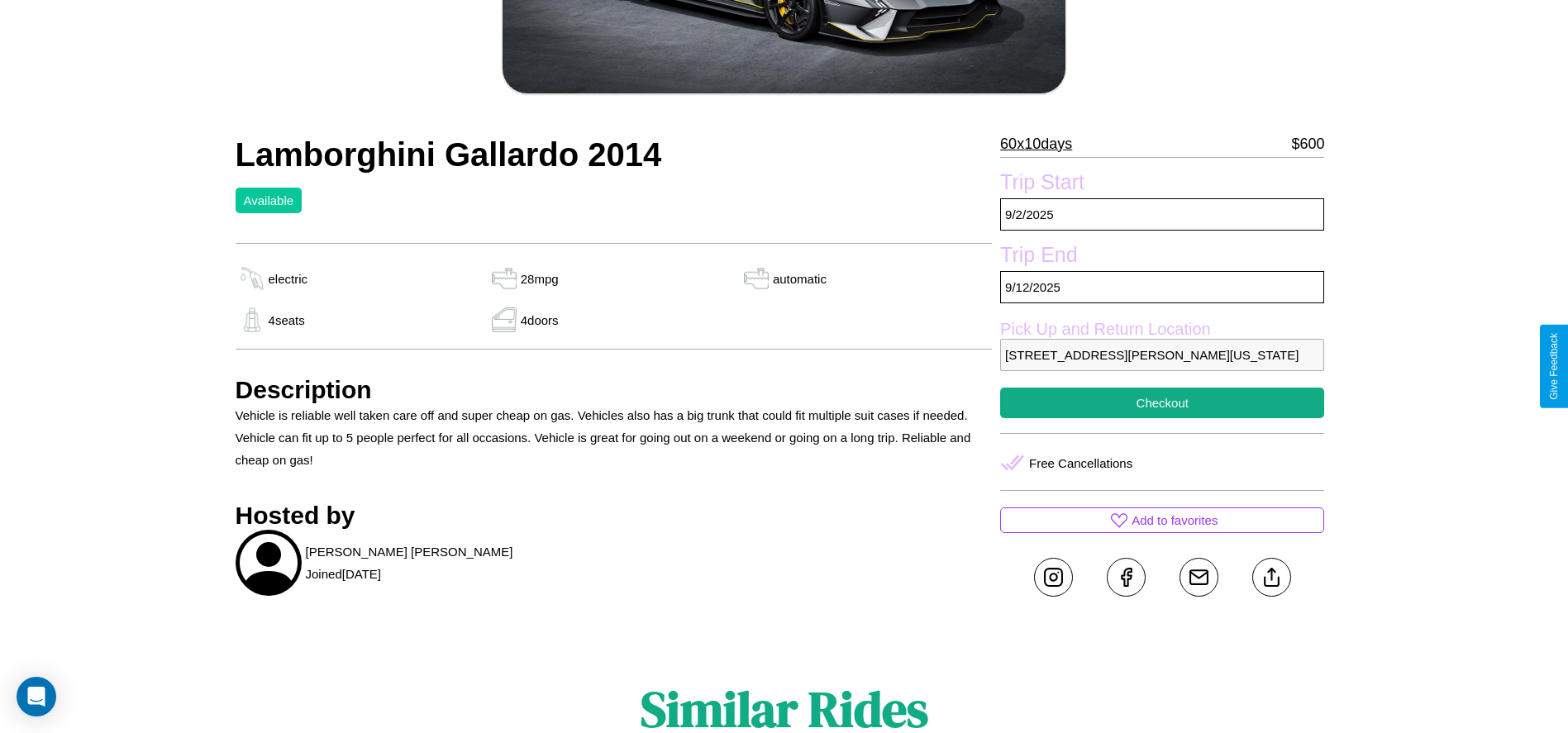
click at [1162, 366] on p "[STREET_ADDRESS][PERSON_NAME][US_STATE]" at bounding box center [1162, 355] width 324 height 33
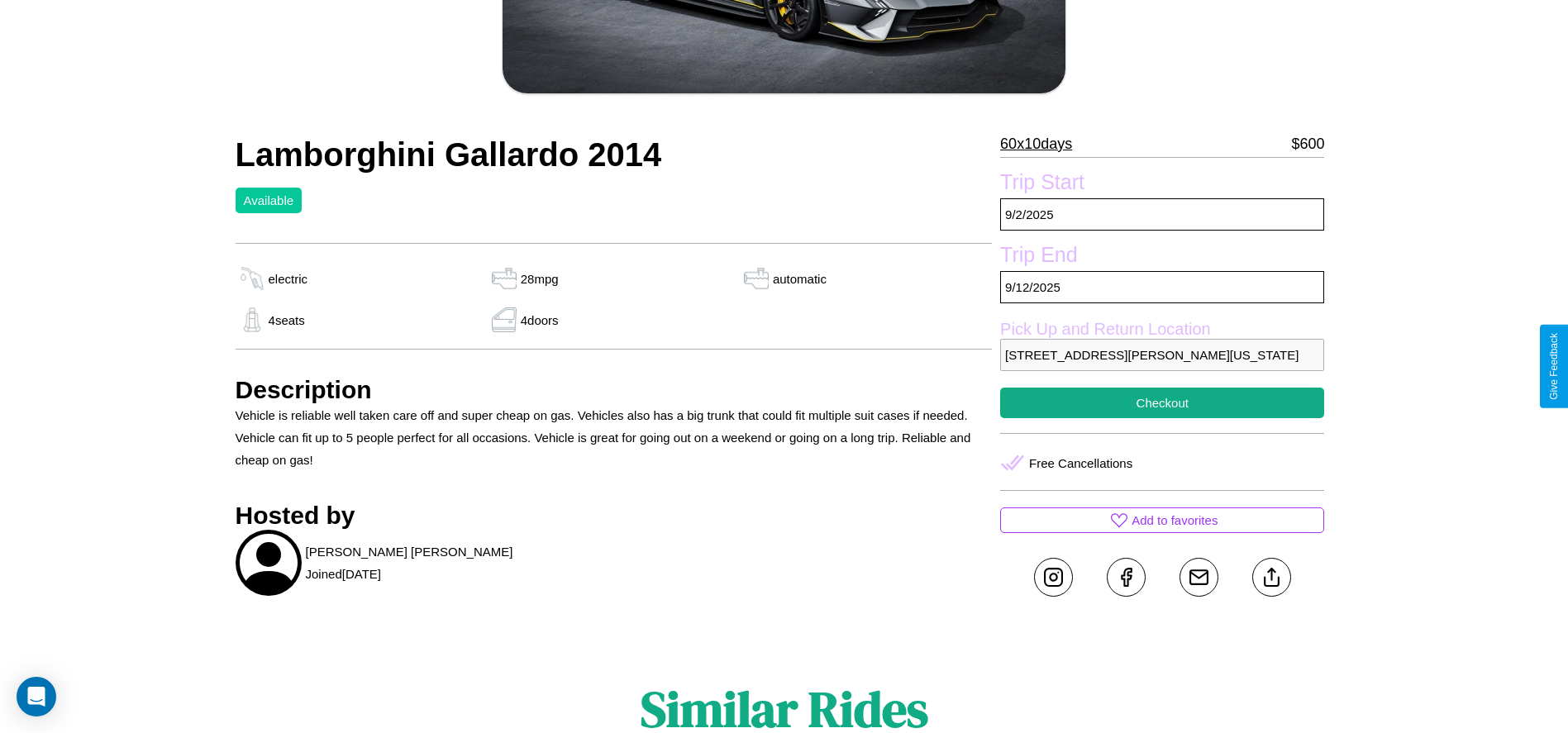
click at [1162, 366] on p "[STREET_ADDRESS][PERSON_NAME][US_STATE]" at bounding box center [1162, 355] width 324 height 33
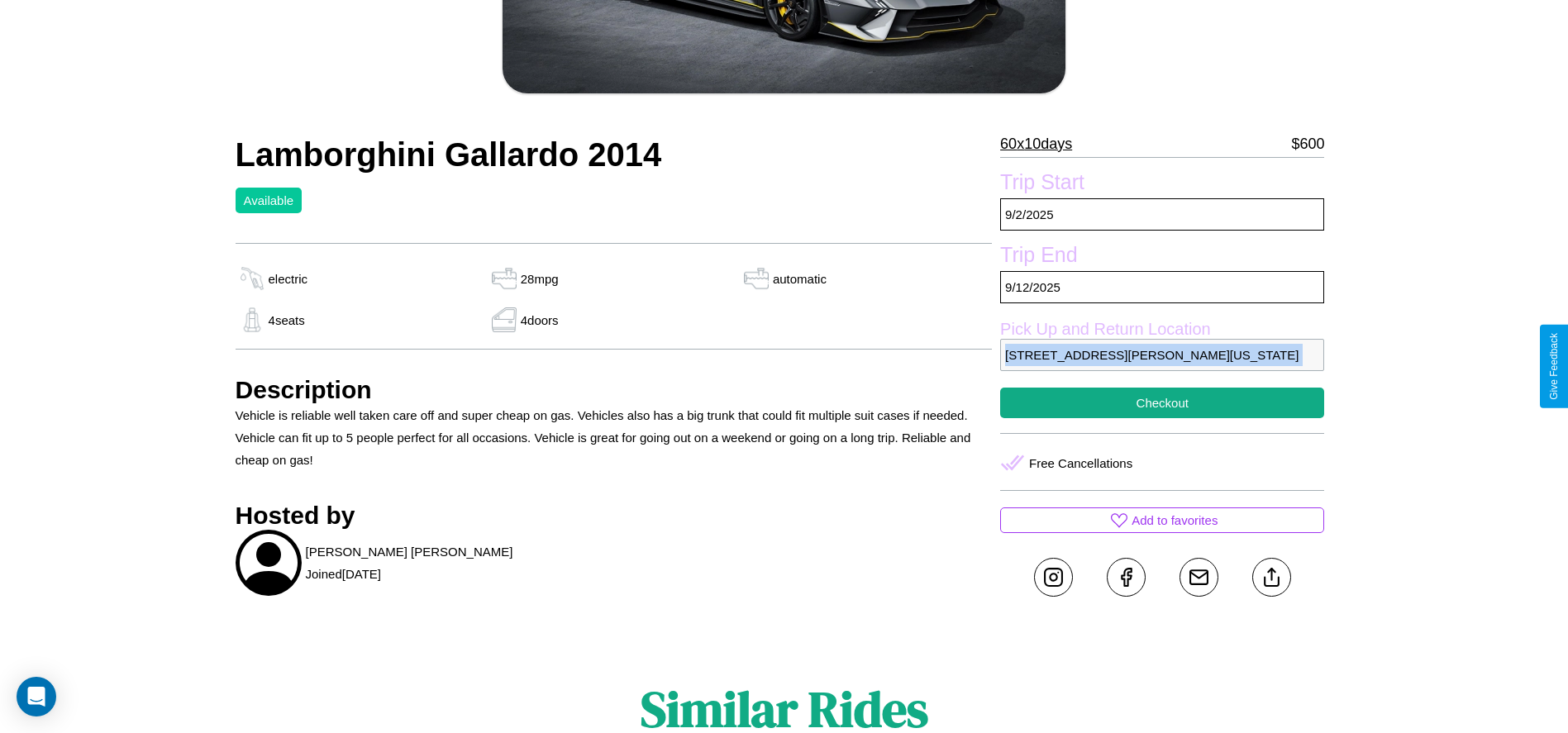
click at [1162, 366] on p "[STREET_ADDRESS][PERSON_NAME][US_STATE]" at bounding box center [1162, 355] width 324 height 33
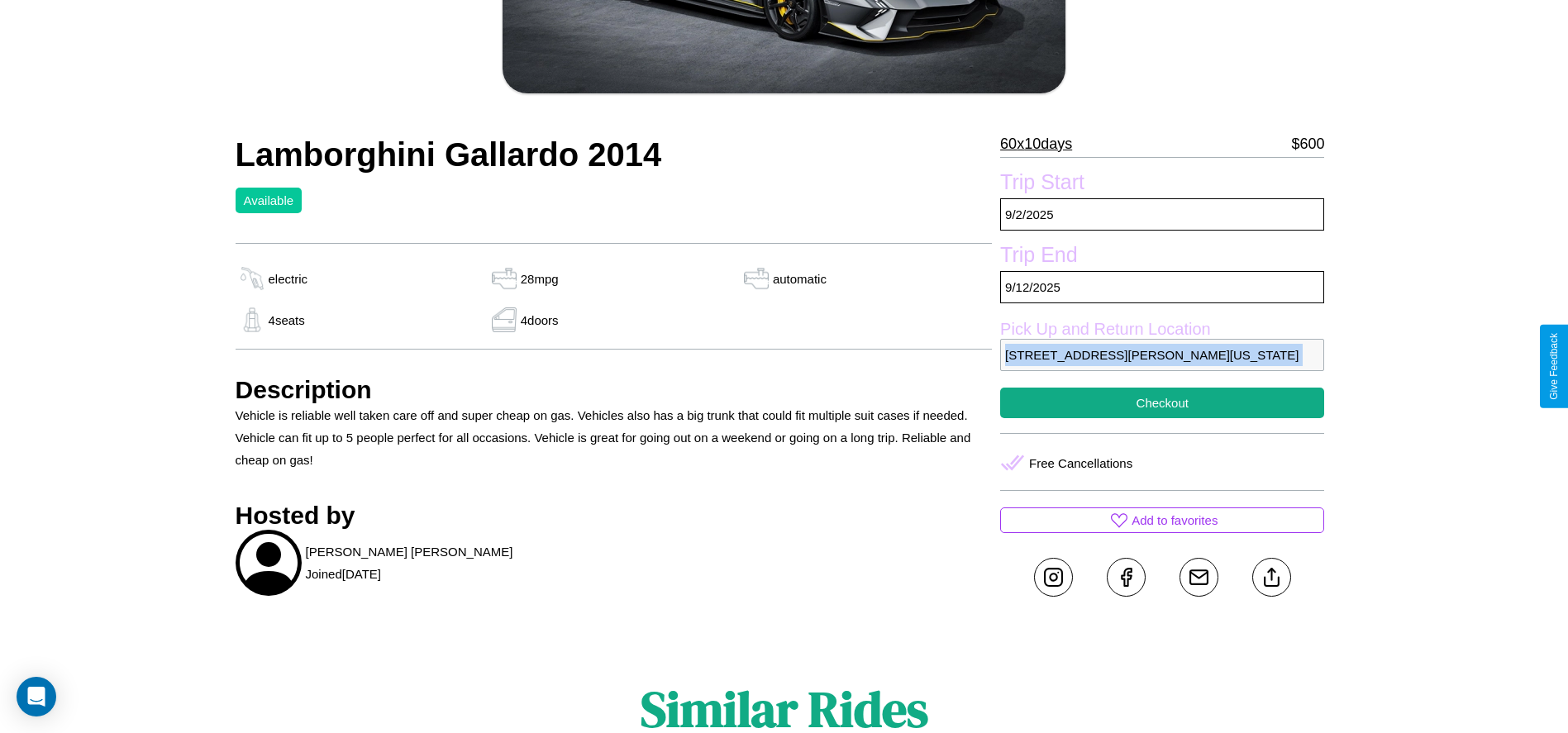
click at [1162, 366] on p "[STREET_ADDRESS][PERSON_NAME][US_STATE]" at bounding box center [1162, 355] width 324 height 33
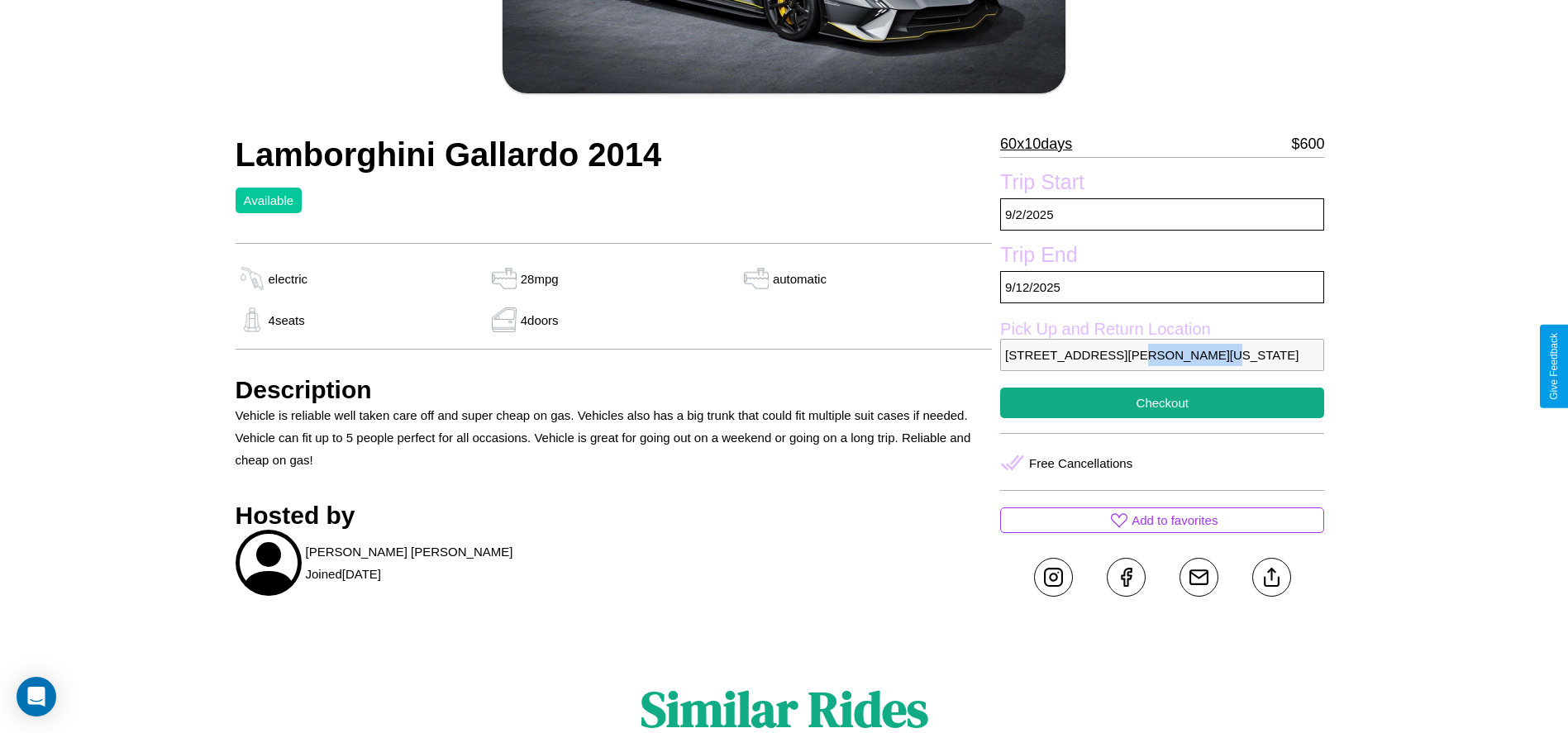
click at [1162, 366] on p "[STREET_ADDRESS][PERSON_NAME][US_STATE]" at bounding box center [1162, 355] width 324 height 33
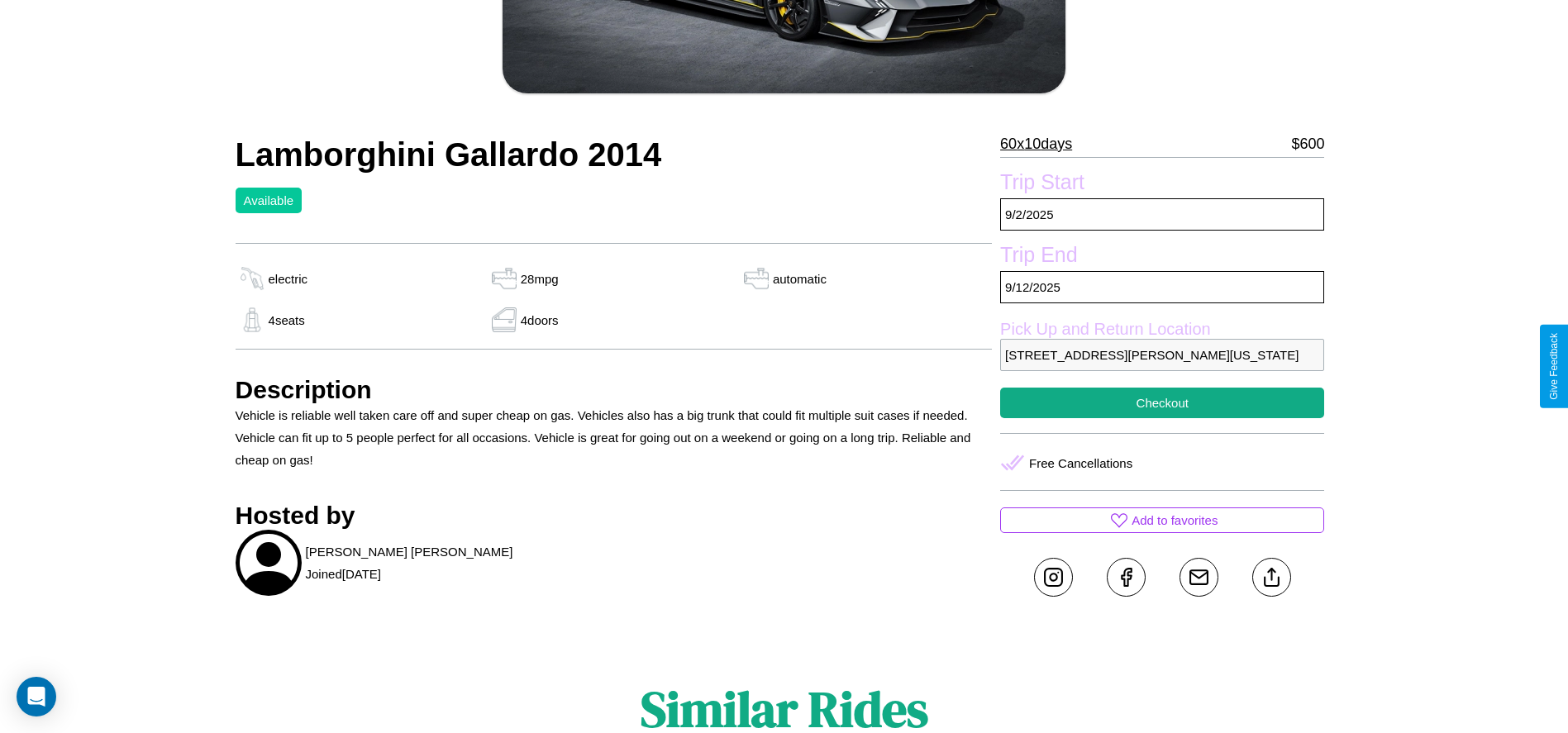
scroll to position [370, 0]
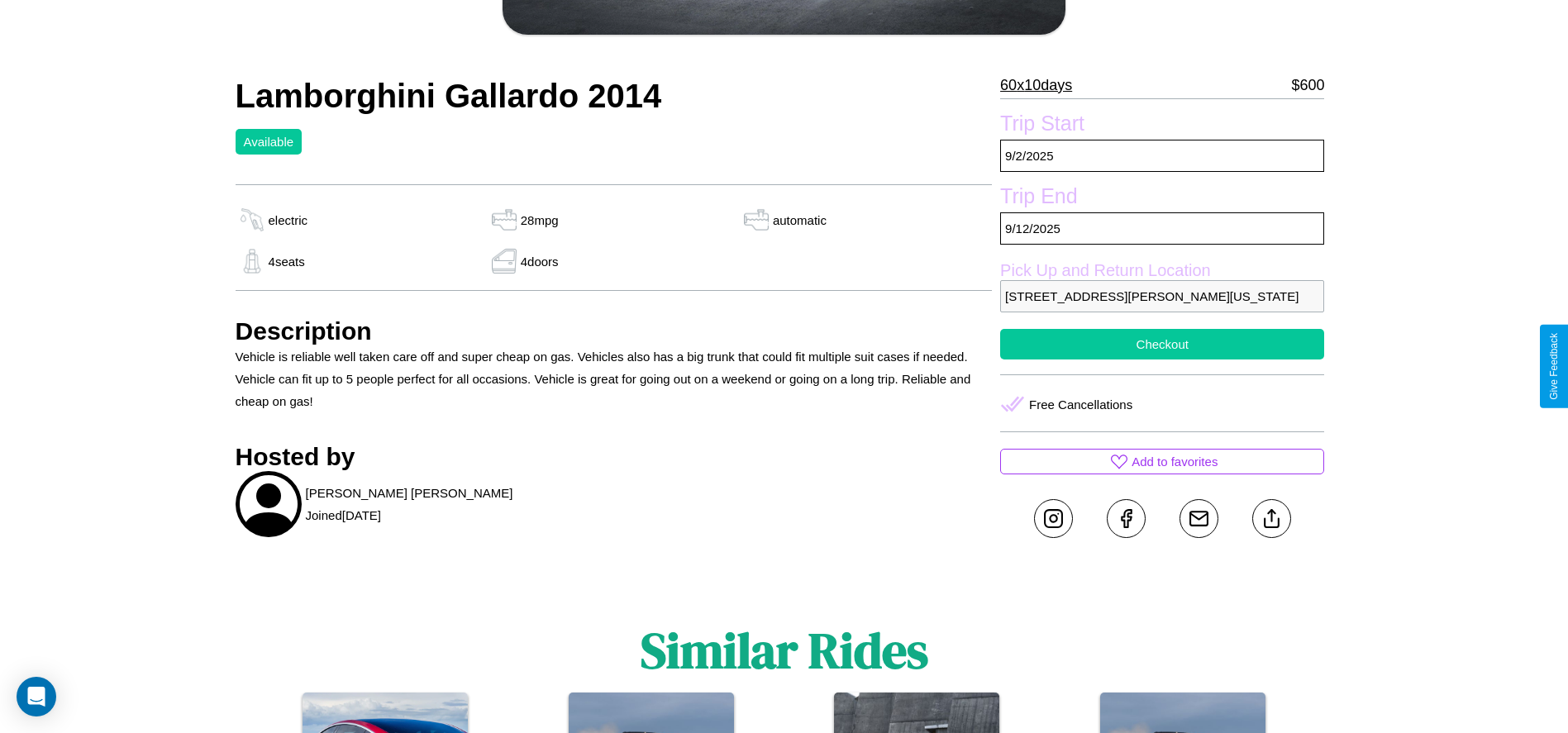
click at [1162, 360] on button "Checkout" at bounding box center [1162, 344] width 324 height 31
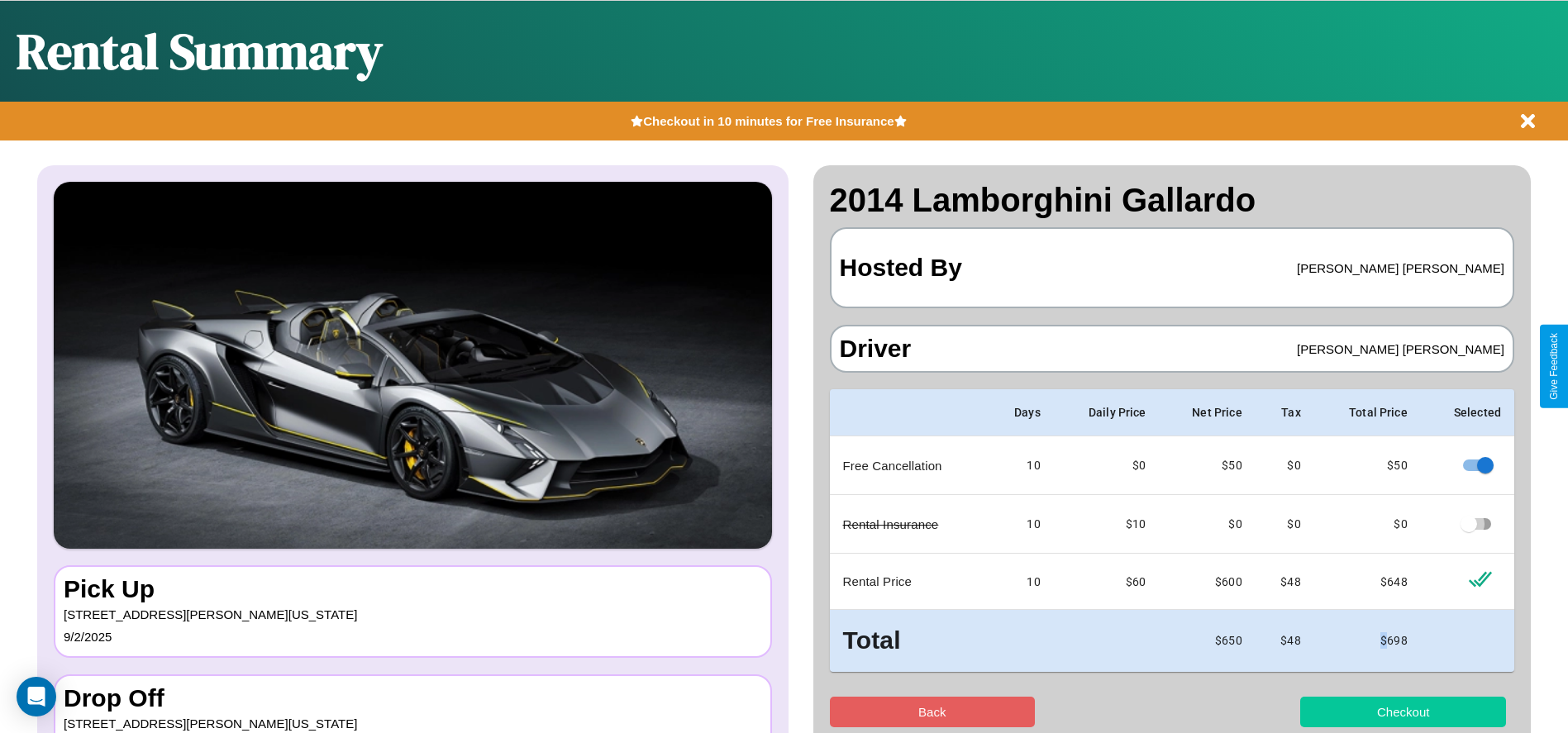
click at [1403, 711] on button "Checkout" at bounding box center [1403, 711] width 206 height 31
